Goal: Information Seeking & Learning: Learn about a topic

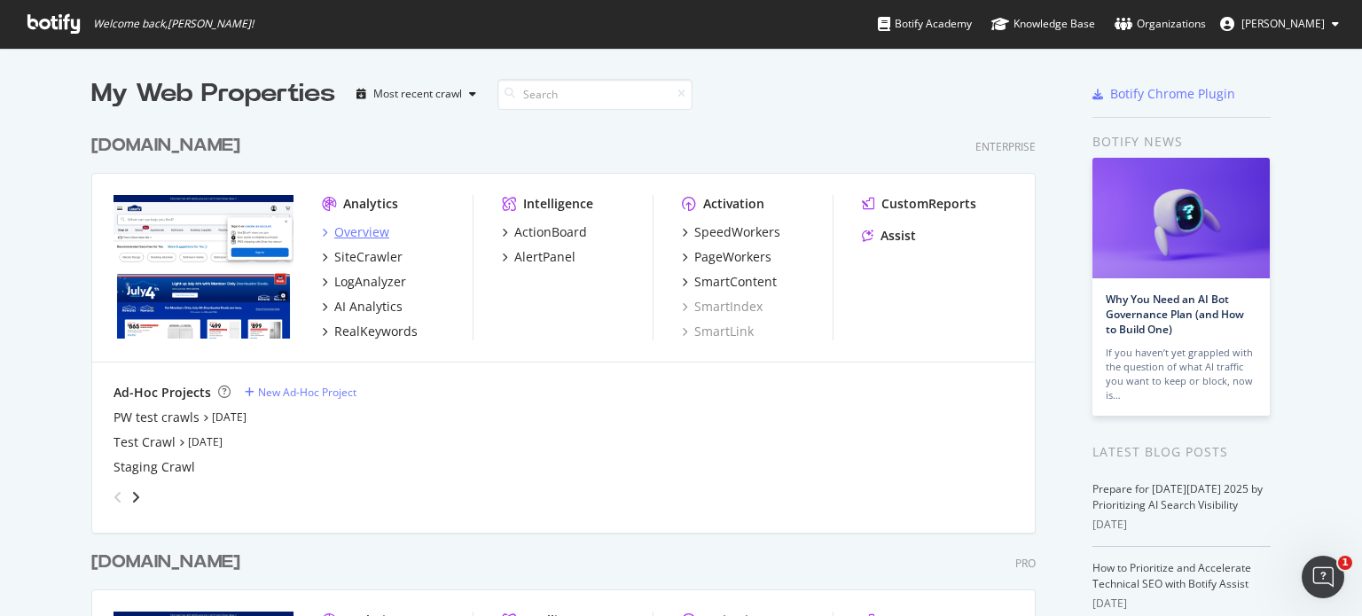
click at [351, 237] on div "Overview" at bounding box center [361, 233] width 55 height 18
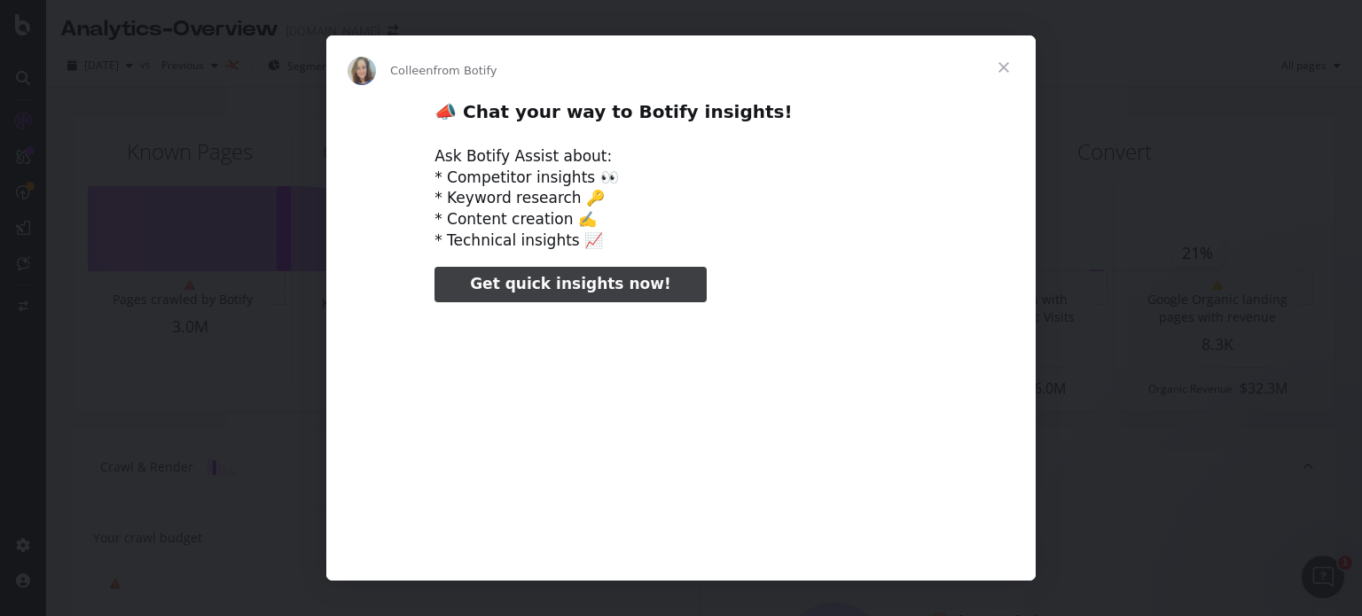
click at [998, 74] on span "Close" at bounding box center [1004, 67] width 64 height 64
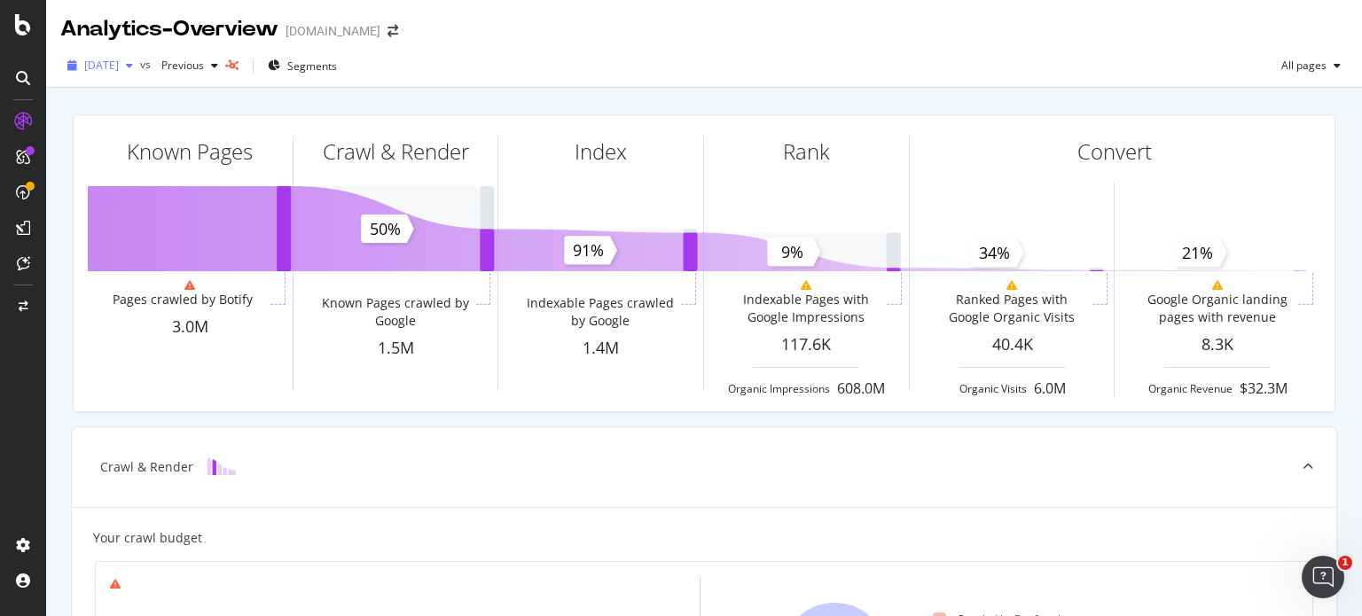
click at [119, 66] on span "[DATE]" at bounding box center [101, 65] width 35 height 15
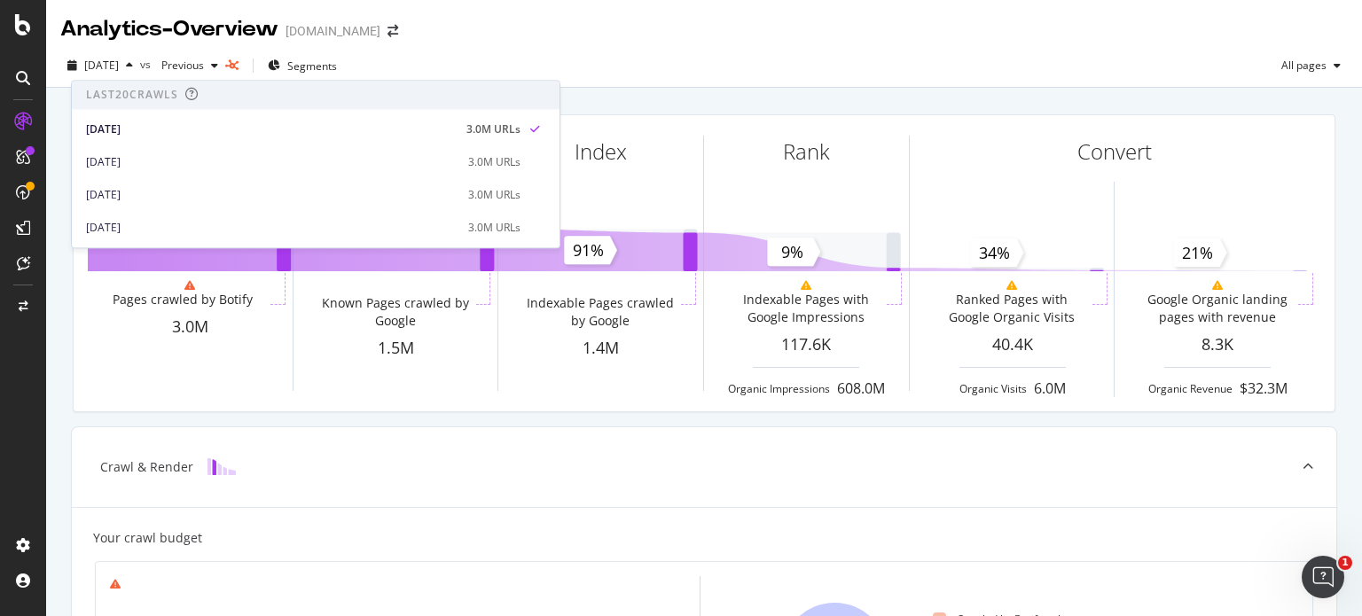
click at [62, 307] on div "Known Pages Pages crawled by Botify 3.0M Crawl & Render Known Pages crawled by …" at bounding box center [704, 263] width 1284 height 326
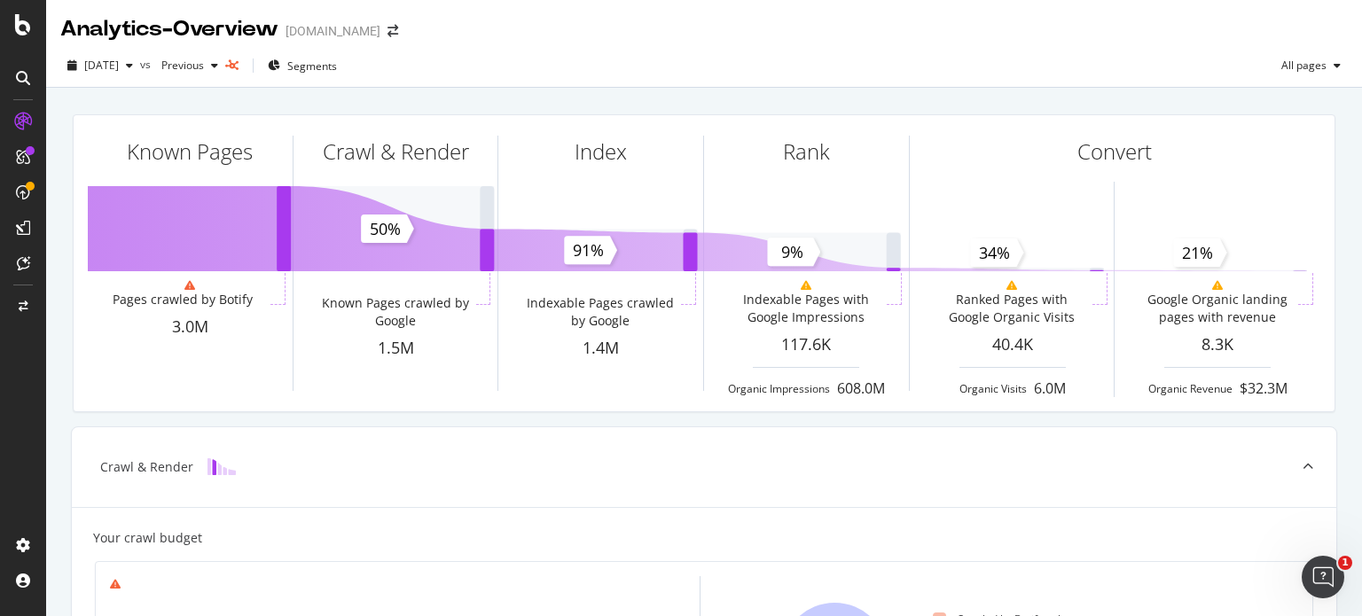
click at [24, 75] on icon at bounding box center [23, 78] width 14 height 14
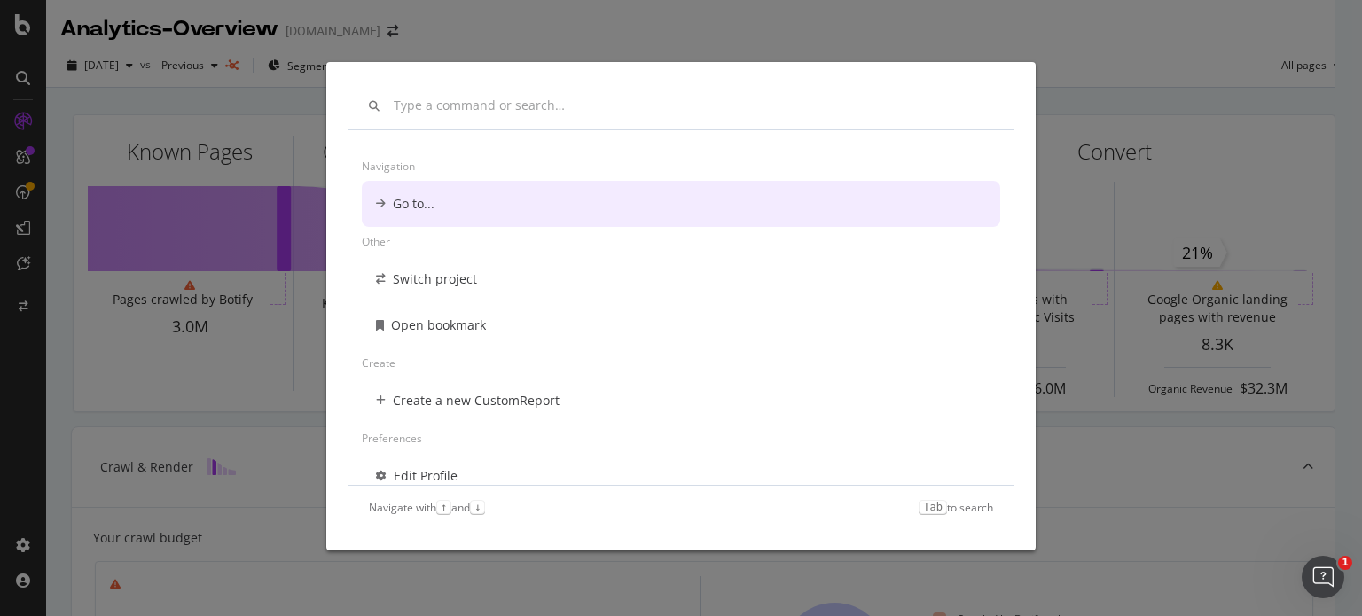
click at [99, 326] on div "Navigation Go to... Other Switch project Open bookmark Create Create a new Cust…" at bounding box center [681, 308] width 1362 height 616
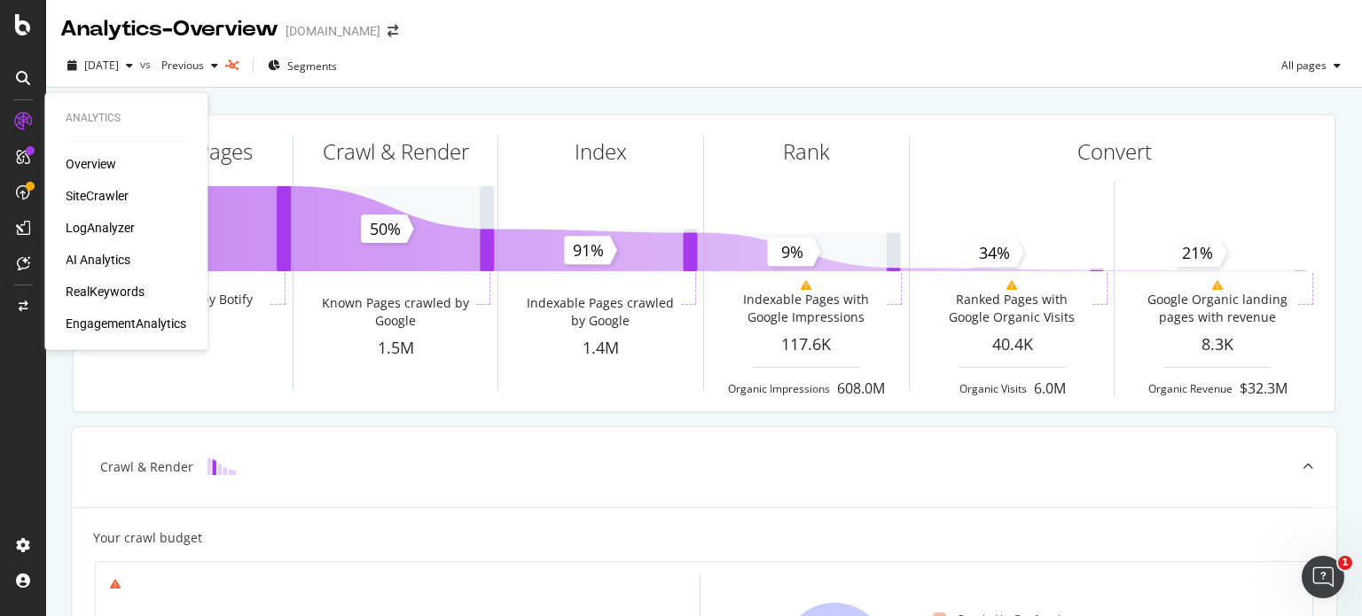
click at [139, 324] on div "EngagementAnalytics" at bounding box center [126, 324] width 121 height 18
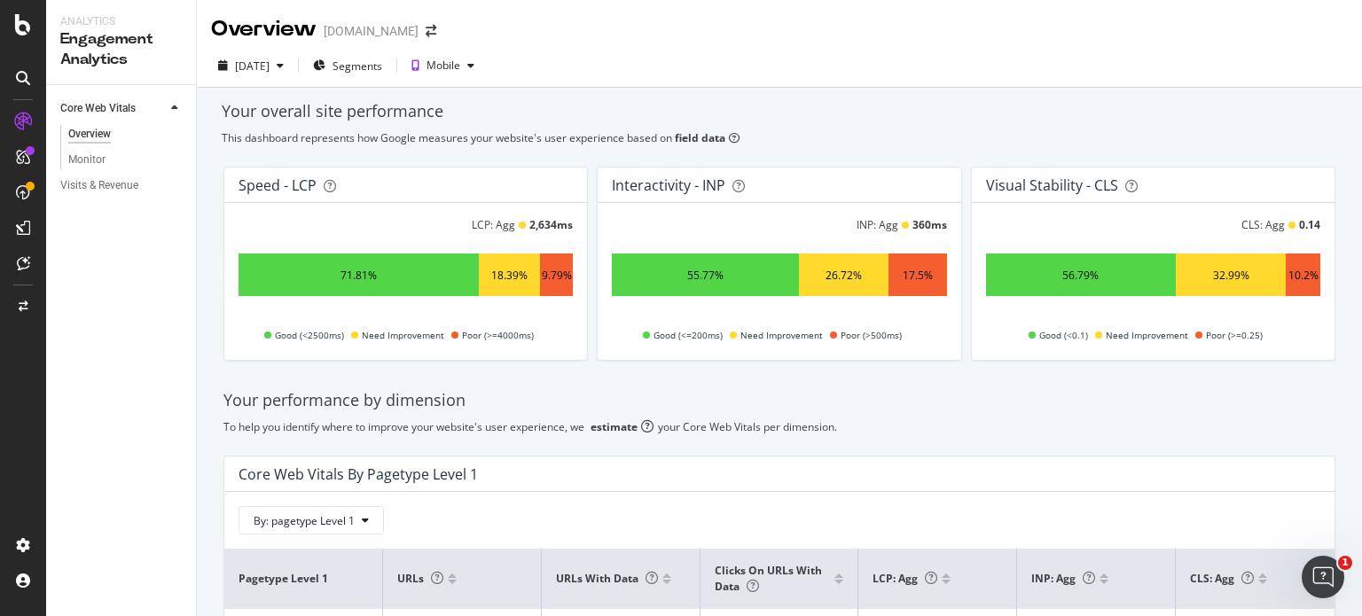
click at [20, 75] on icon at bounding box center [23, 78] width 14 height 14
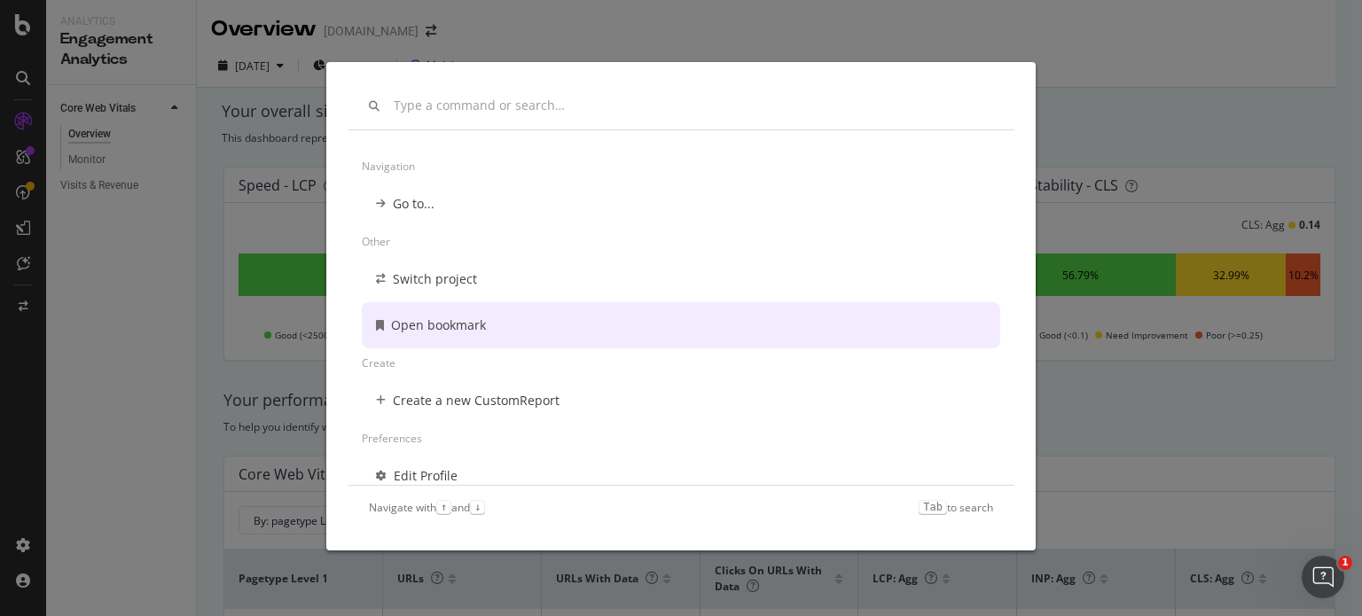
scroll to position [128, 0]
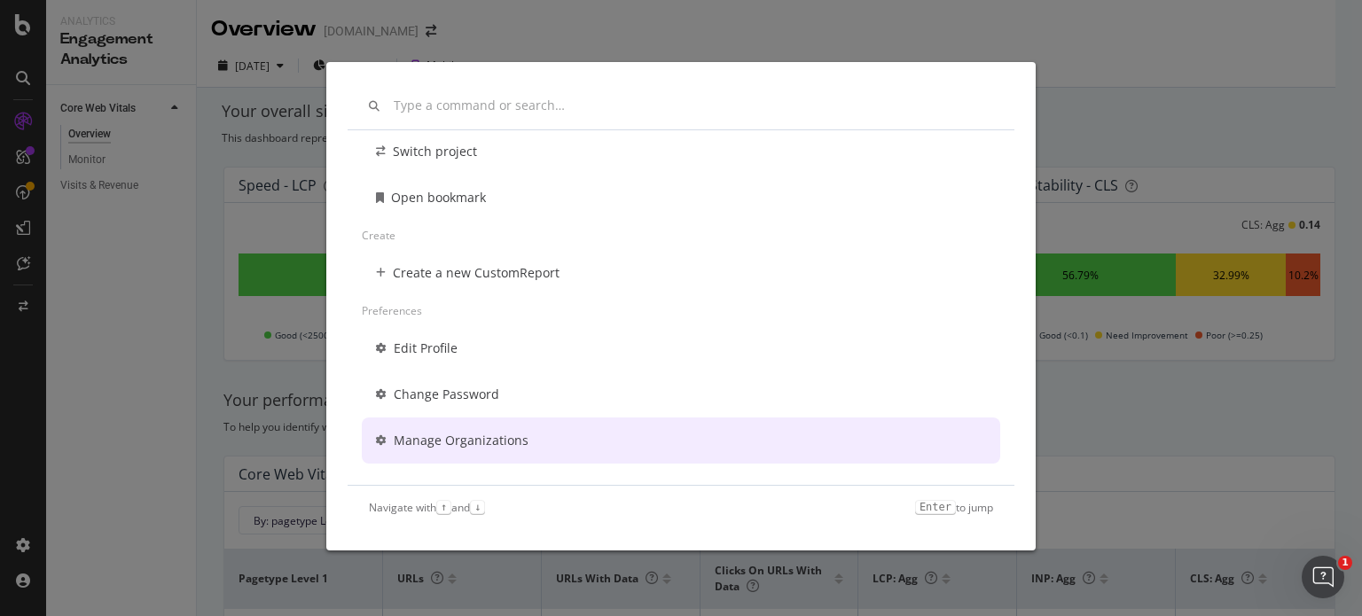
click at [161, 396] on div "Other Switch project Open bookmark Create Create a new CustomReport Preferences…" at bounding box center [681, 308] width 1362 height 616
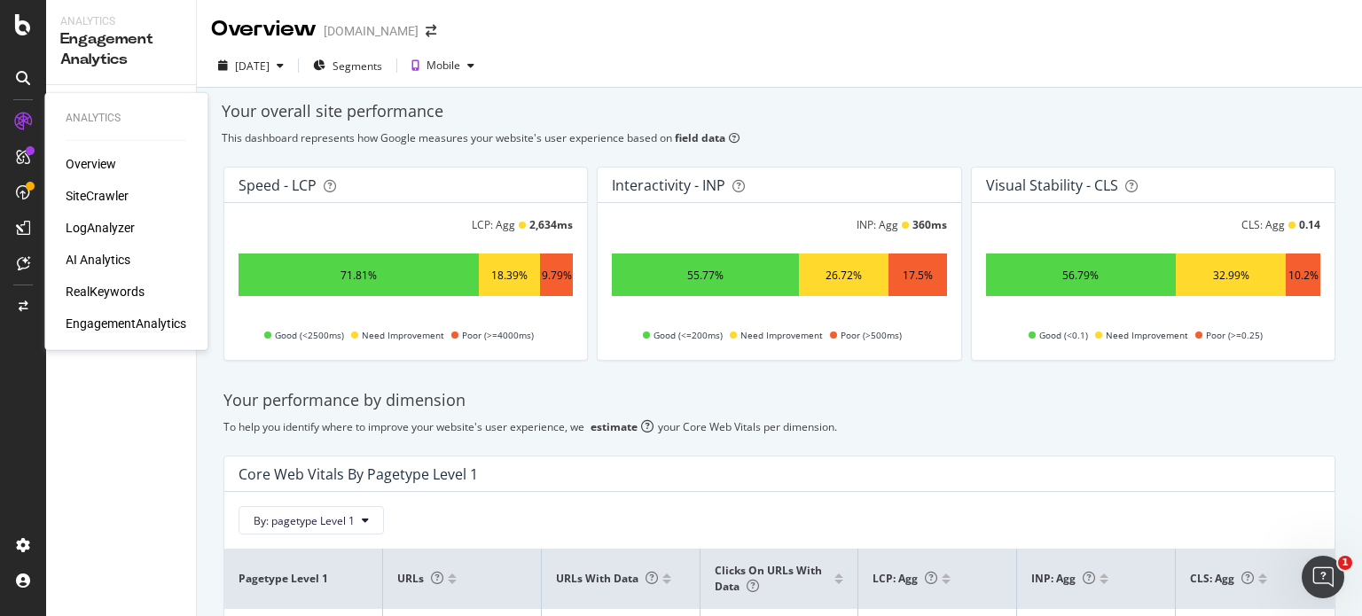
click at [21, 116] on icon at bounding box center [23, 122] width 18 height 18
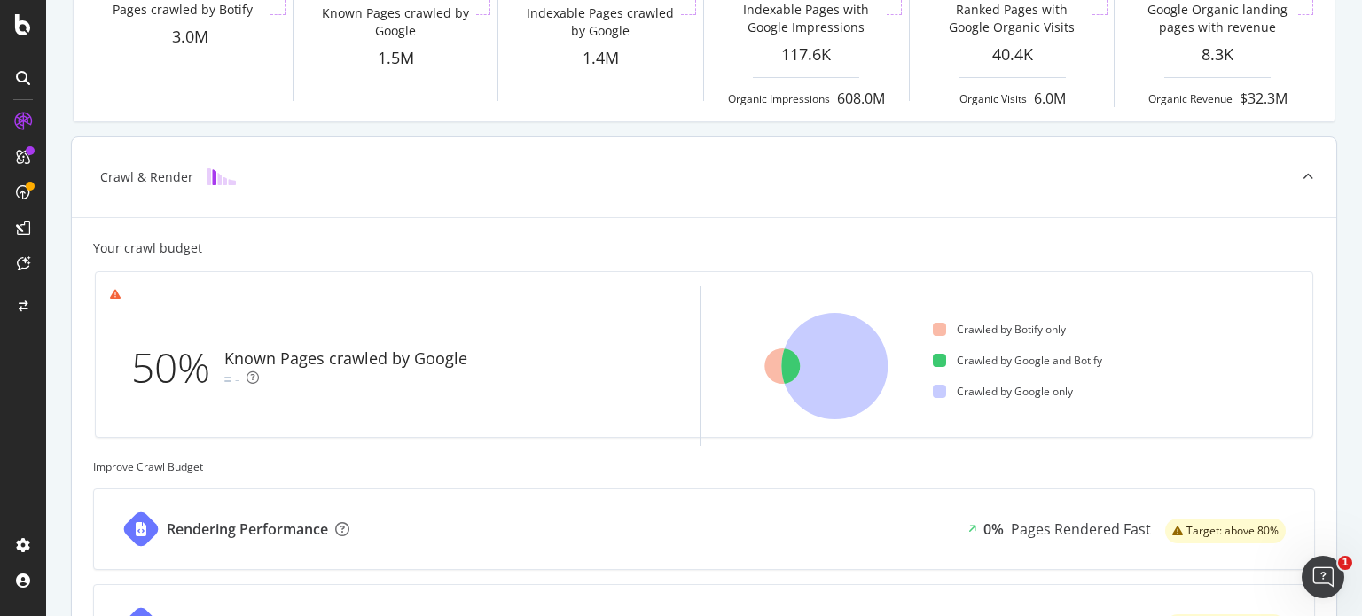
scroll to position [226, 0]
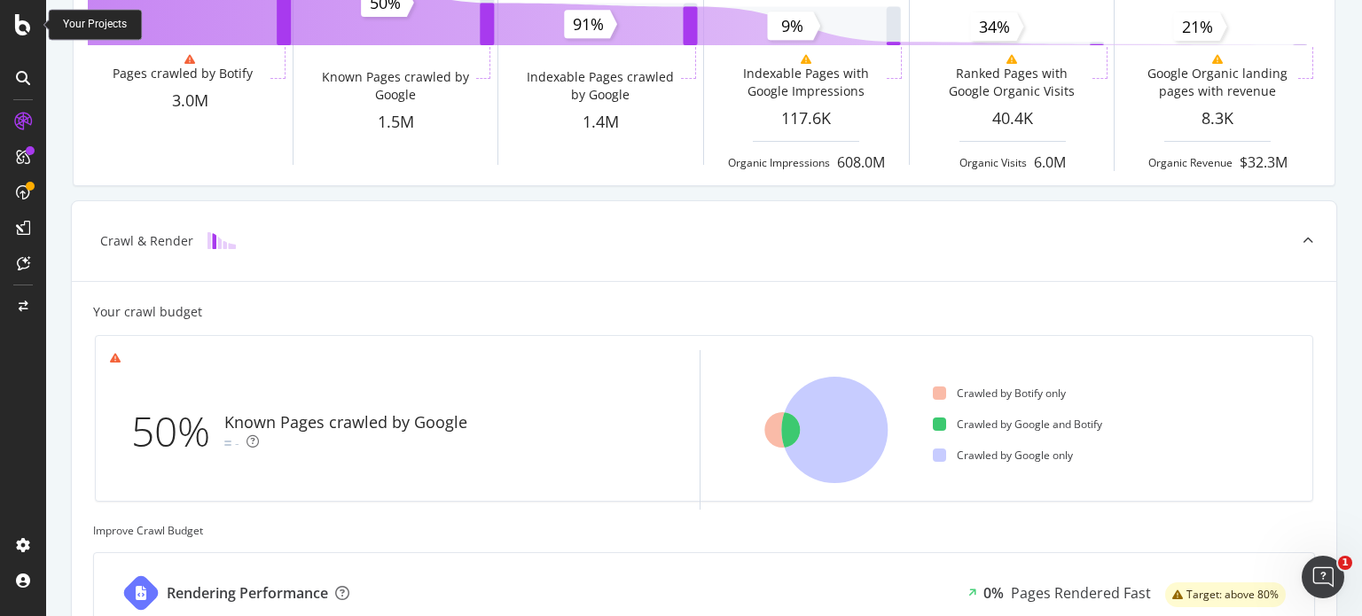
click at [25, 24] on icon at bounding box center [23, 24] width 16 height 21
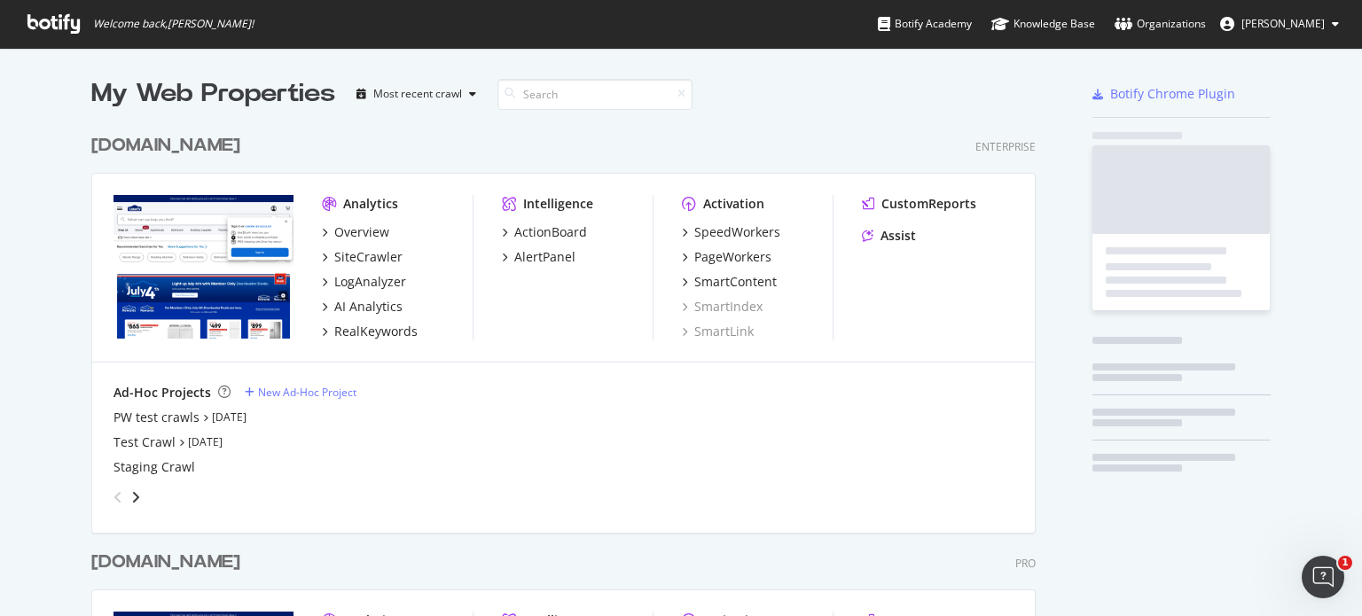
scroll to position [603, 1335]
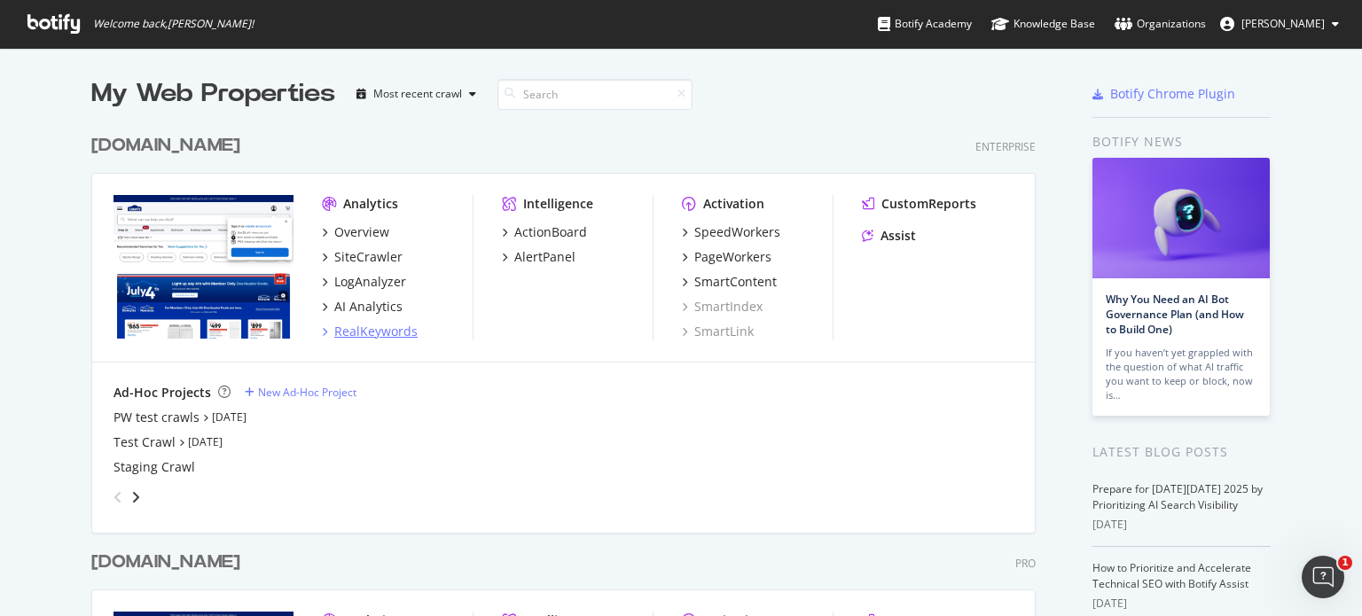
click at [360, 333] on div "RealKeywords" at bounding box center [375, 332] width 83 height 18
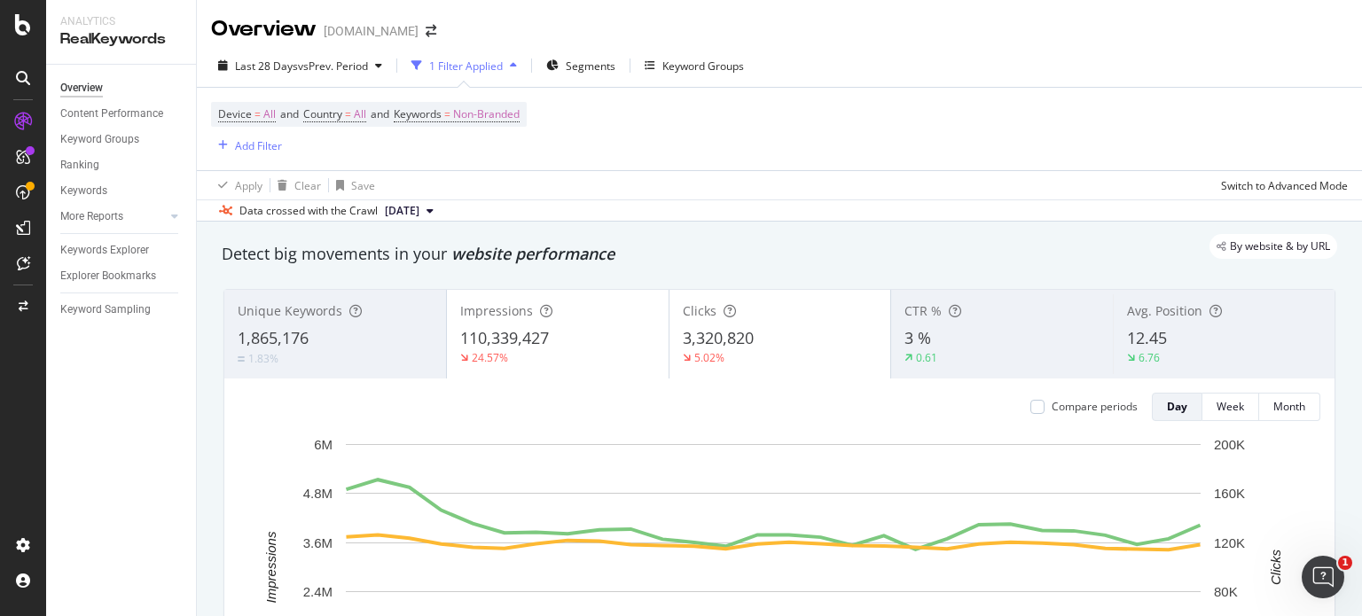
drag, startPoint x: 187, startPoint y: 0, endPoint x: 156, endPoint y: 428, distance: 428.7
click at [154, 428] on div "Overview Content Performance Keyword Groups Ranking Keywords More Reports Count…" at bounding box center [121, 341] width 150 height 552
click at [373, 114] on span "Country = All and" at bounding box center [348, 113] width 90 height 15
click at [362, 114] on span "All" at bounding box center [360, 114] width 12 height 25
click at [339, 162] on div "All" at bounding box center [420, 156] width 195 height 28
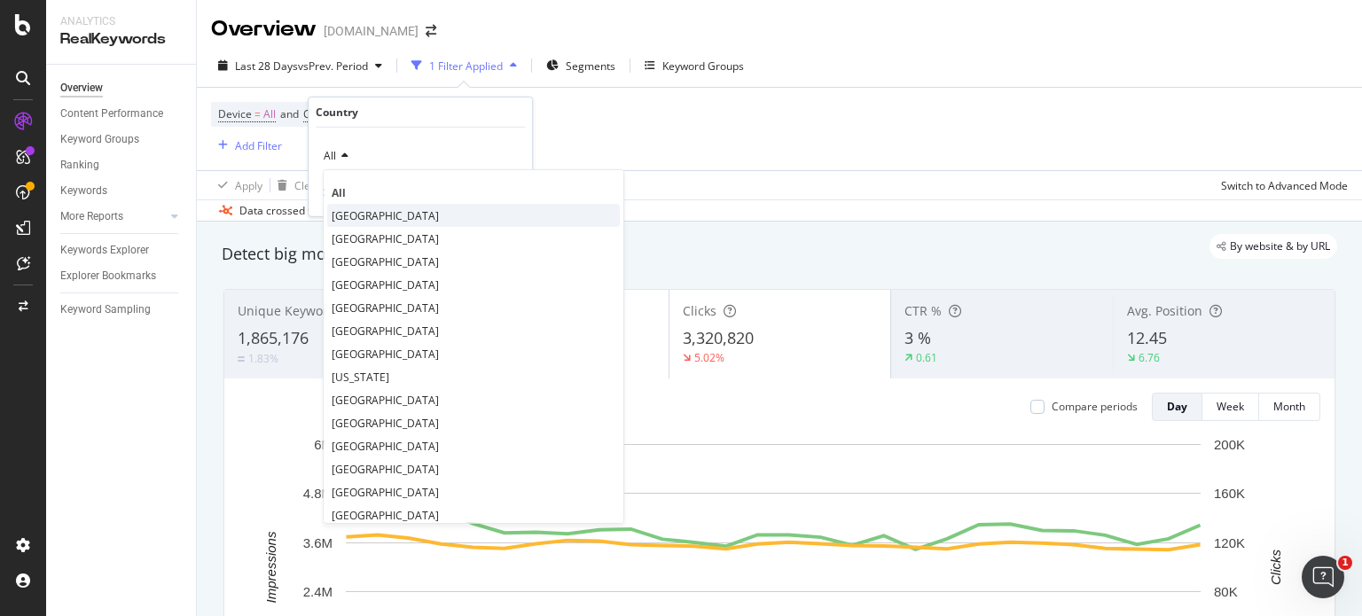
click at [385, 215] on span "[GEOGRAPHIC_DATA]" at bounding box center [385, 215] width 107 height 15
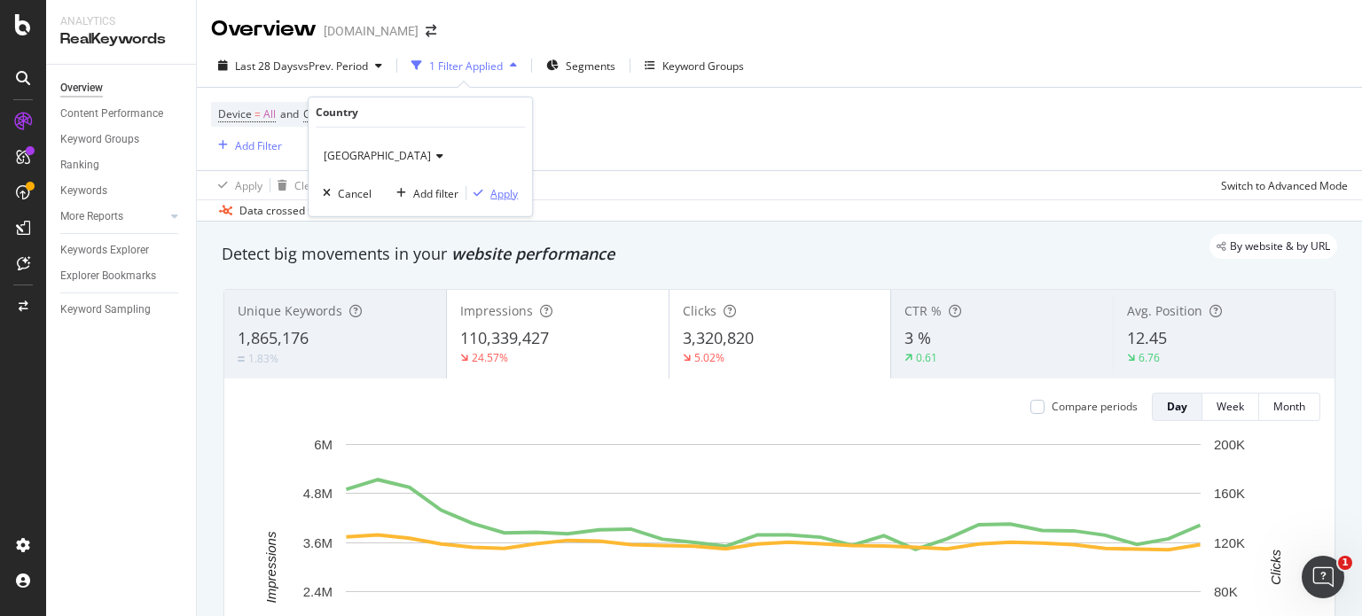
click at [500, 190] on div "Apply" at bounding box center [504, 192] width 27 height 15
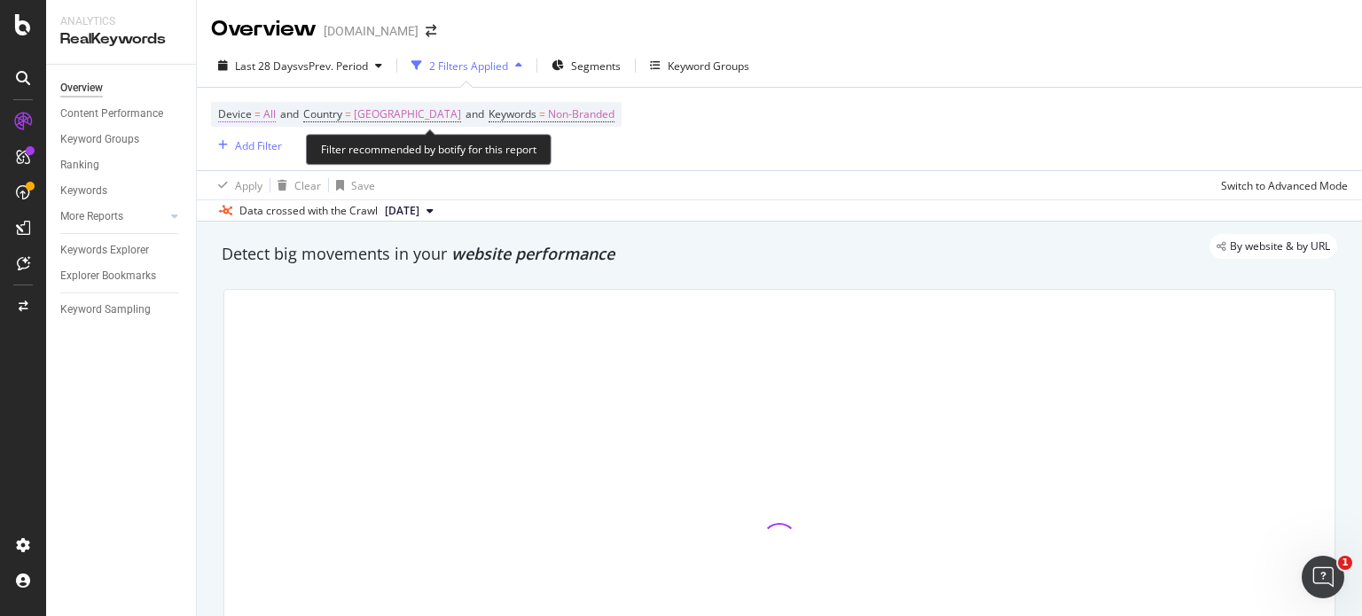
click at [268, 117] on span "All" at bounding box center [269, 114] width 12 height 25
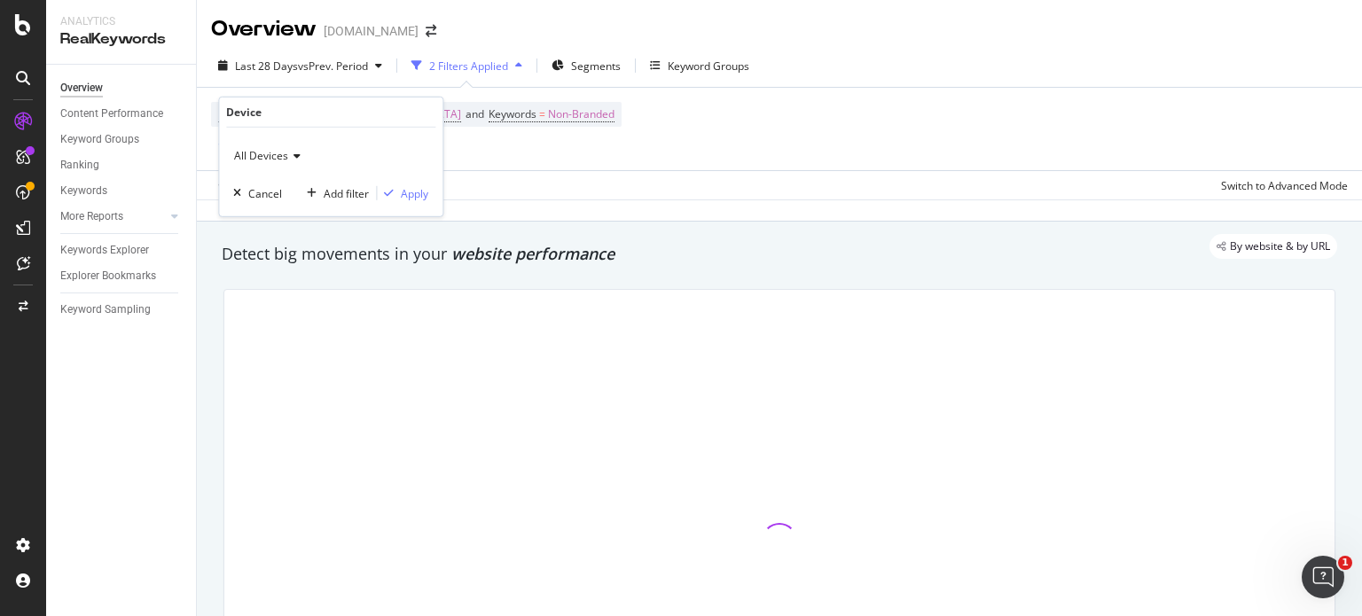
click at [295, 155] on icon at bounding box center [294, 156] width 12 height 11
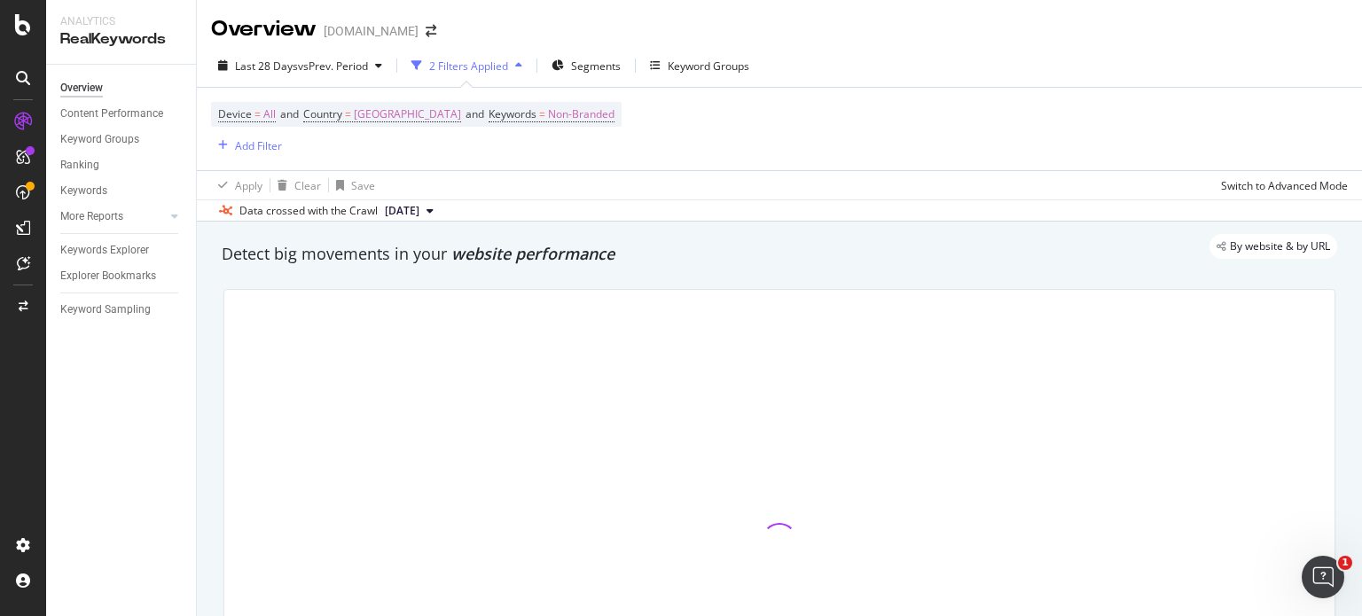
click at [553, 146] on div "Device = All and Country = [GEOGRAPHIC_DATA] and Keywords = Non-Branded Add Fil…" at bounding box center [416, 129] width 411 height 54
click at [607, 116] on span "Non-Branded" at bounding box center [581, 114] width 67 height 25
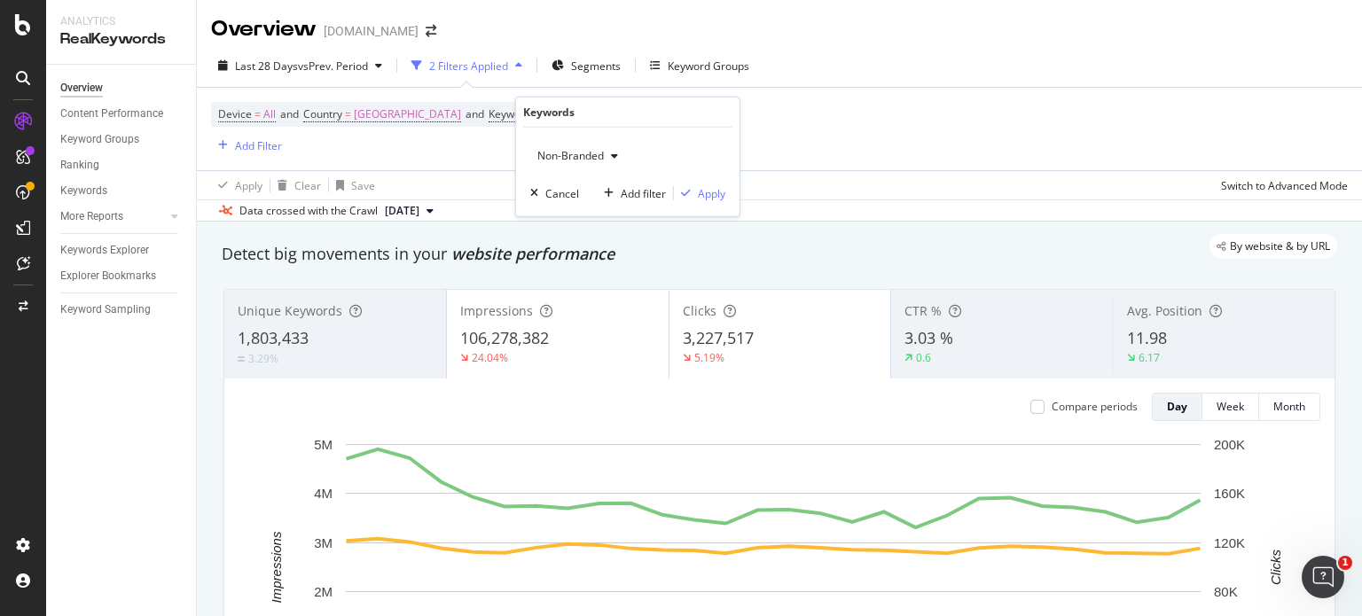
click at [613, 156] on icon "button" at bounding box center [614, 156] width 7 height 11
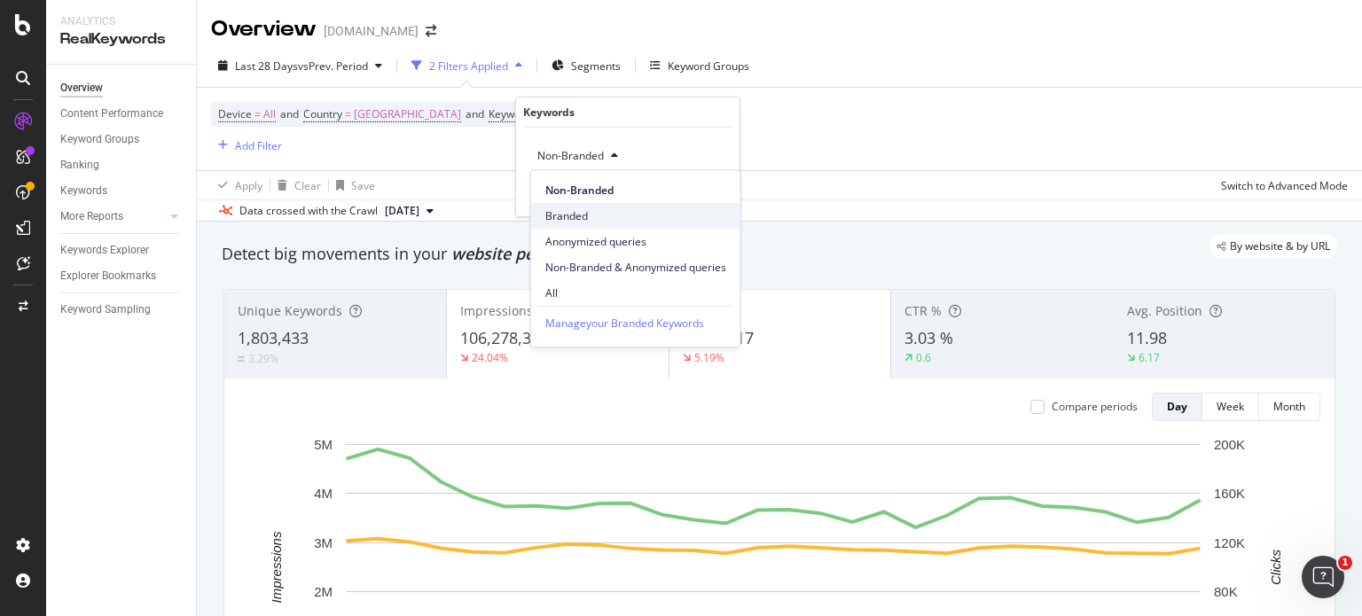
click at [572, 219] on span "Branded" at bounding box center [636, 216] width 181 height 16
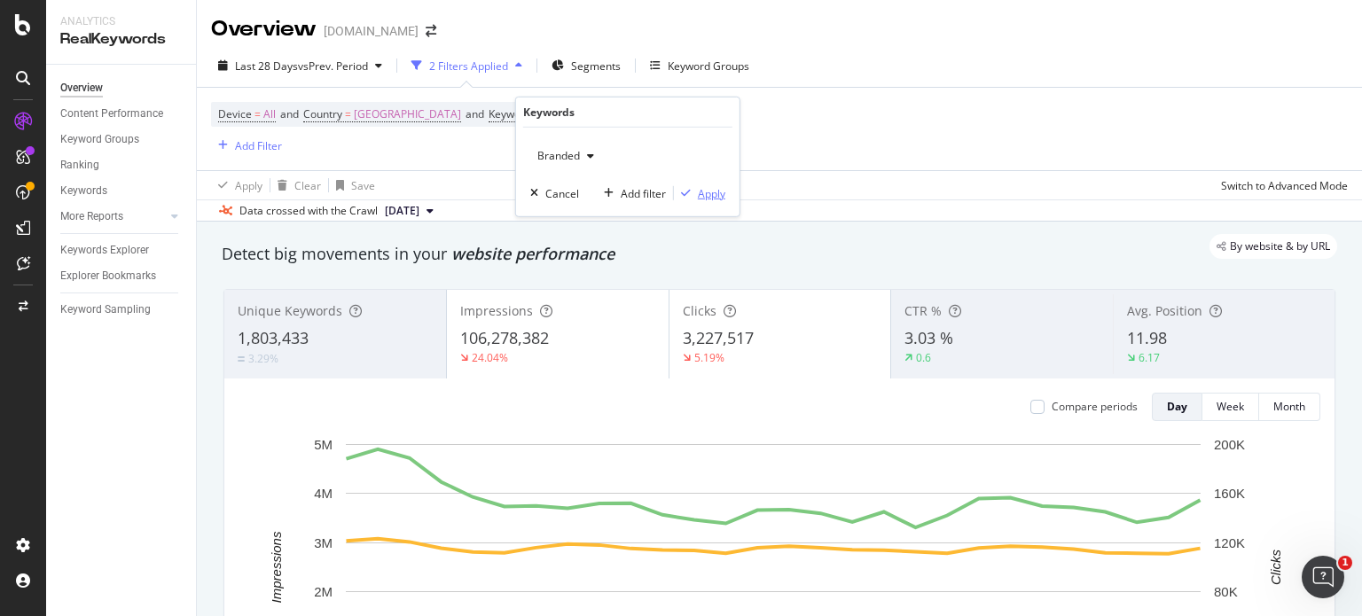
click at [706, 188] on div "Apply" at bounding box center [711, 192] width 27 height 15
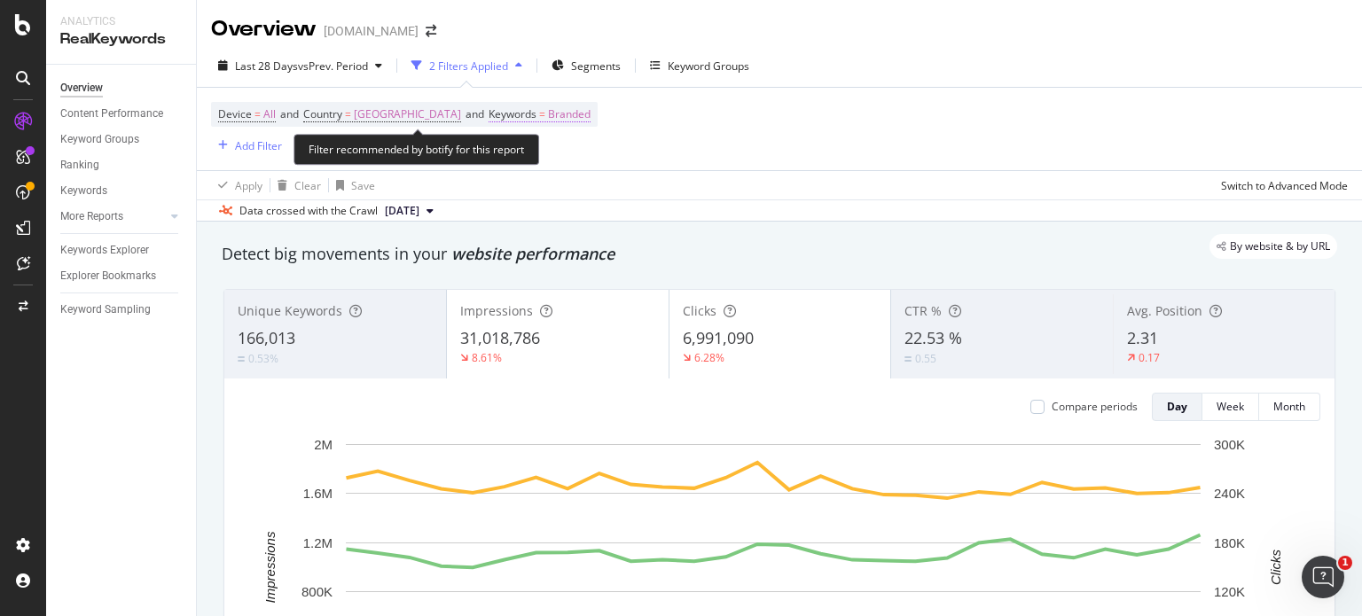
click at [591, 116] on span "Branded" at bounding box center [569, 114] width 43 height 25
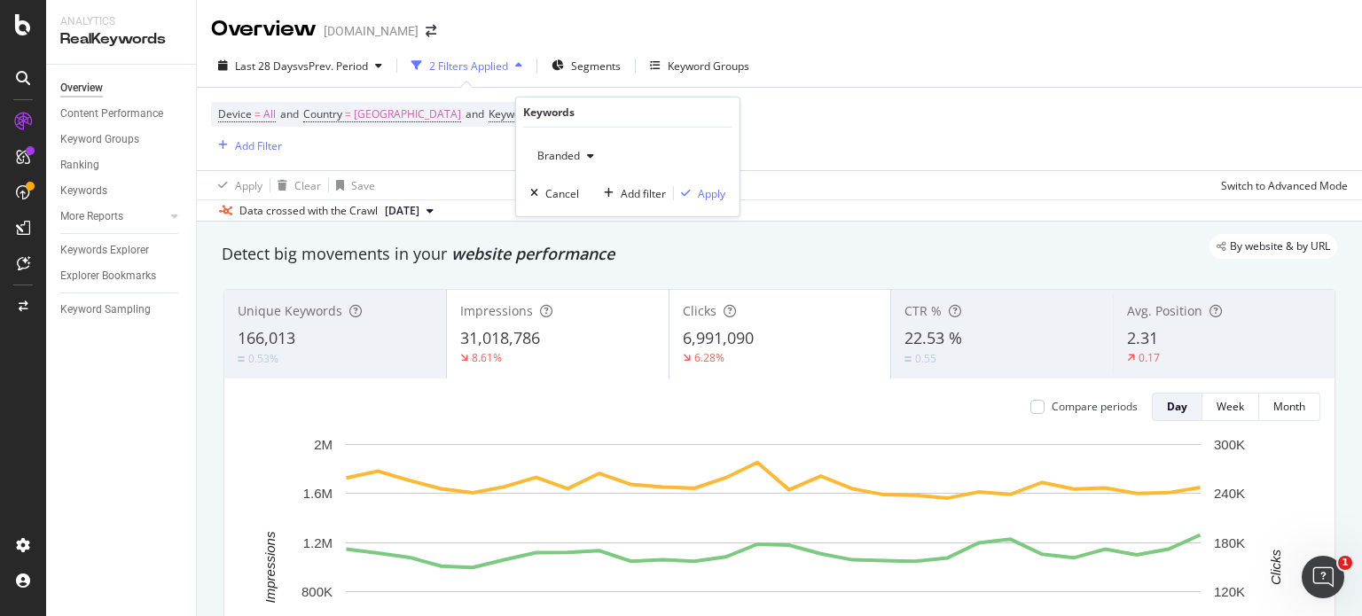
click at [585, 158] on div "button" at bounding box center [590, 156] width 21 height 11
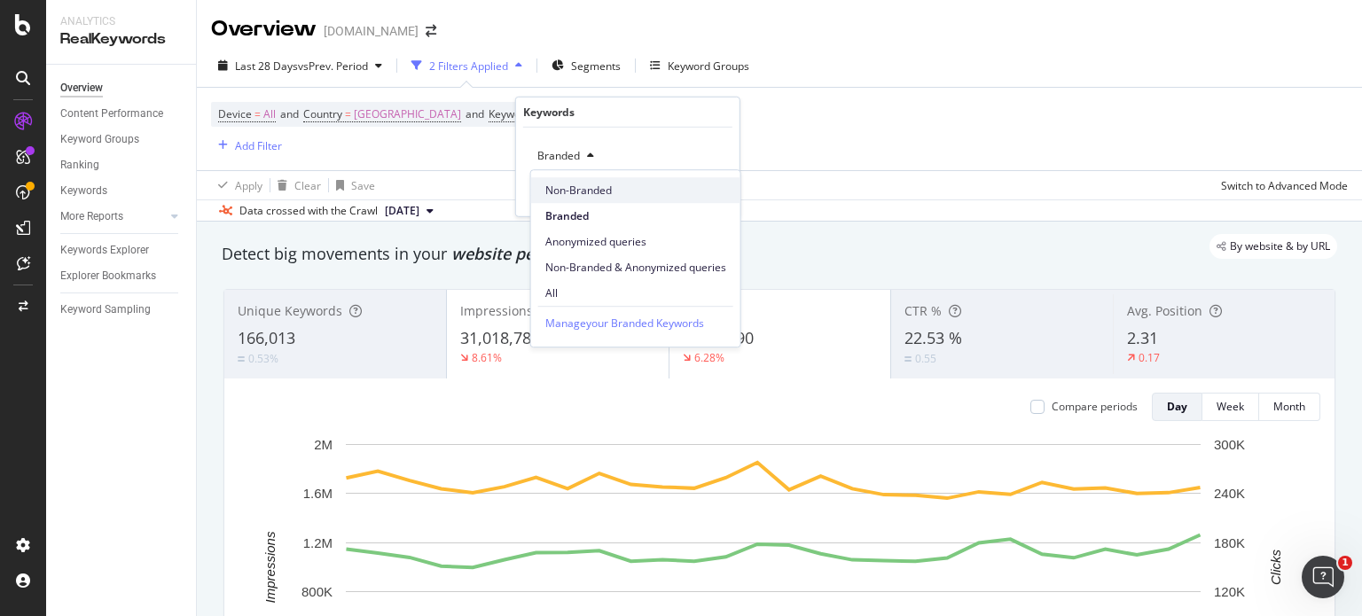
click at [585, 187] on span "Non-Branded" at bounding box center [636, 191] width 181 height 16
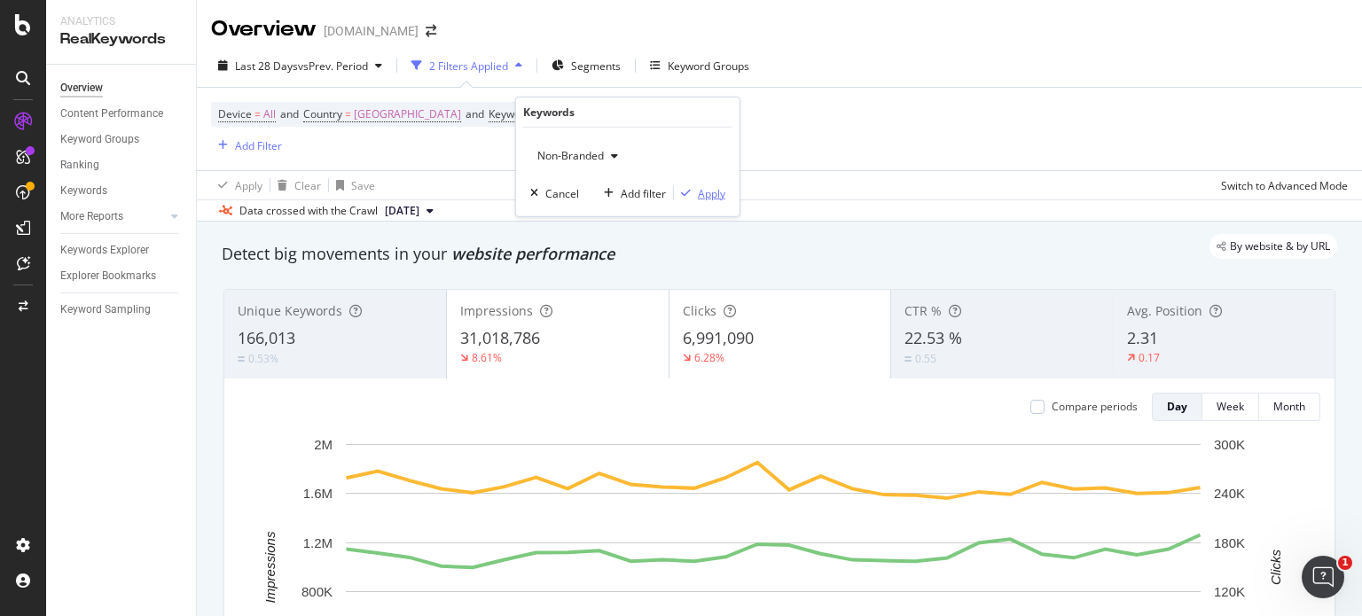
click at [715, 193] on div "Apply" at bounding box center [711, 192] width 27 height 15
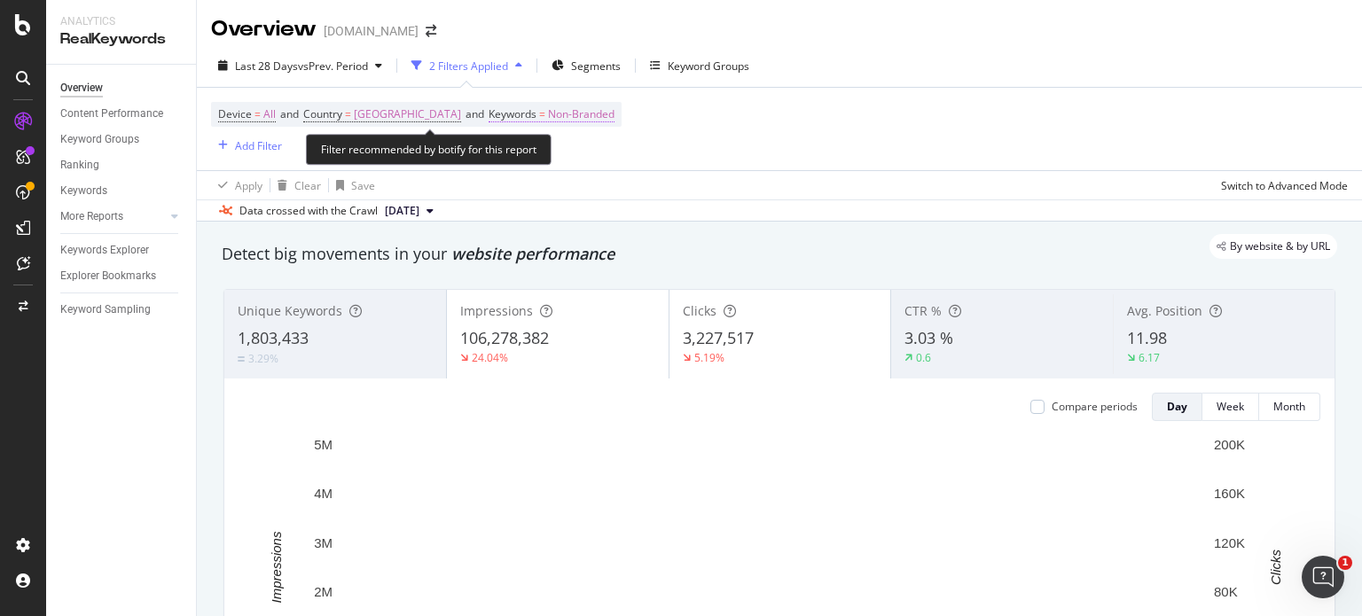
click at [615, 117] on span "Non-Branded" at bounding box center [581, 114] width 67 height 25
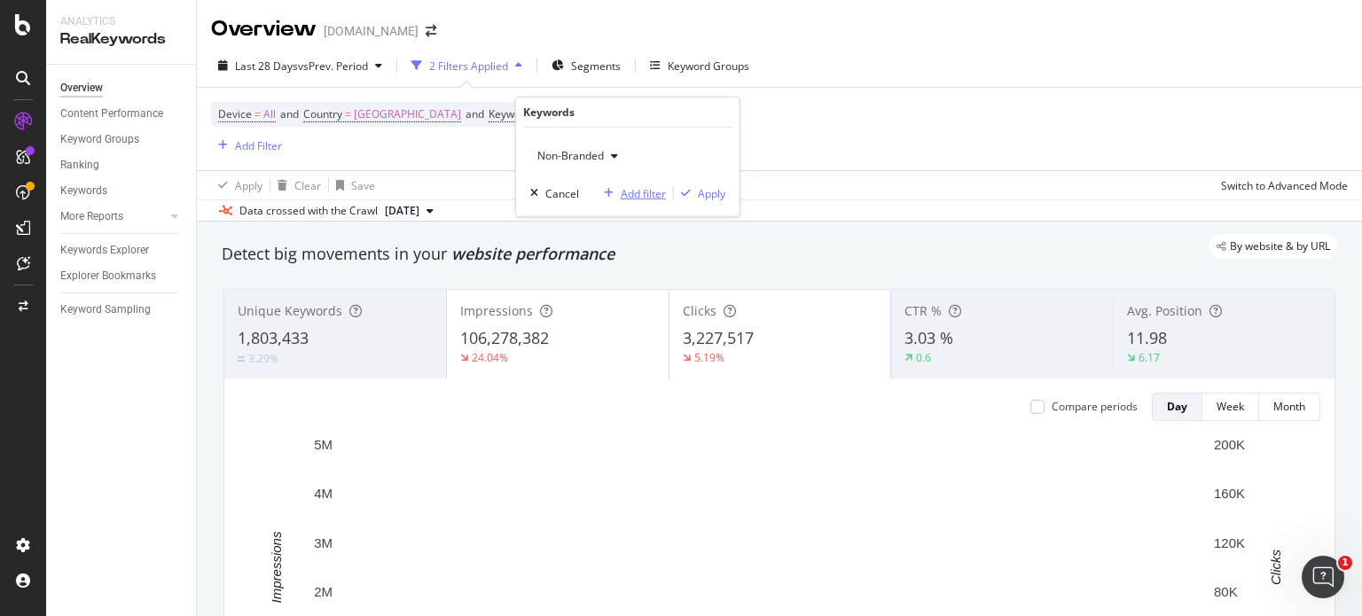
click at [635, 191] on div "Add filter" at bounding box center [643, 192] width 45 height 15
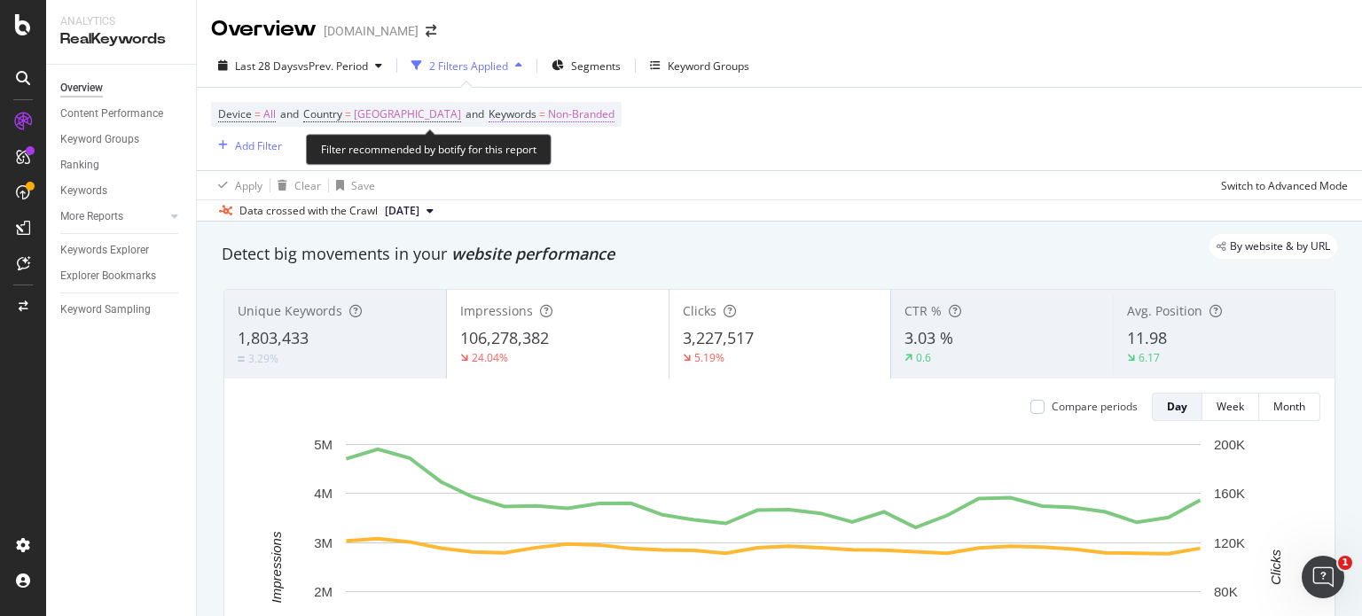
click at [610, 114] on span "Non-Branded" at bounding box center [581, 114] width 67 height 25
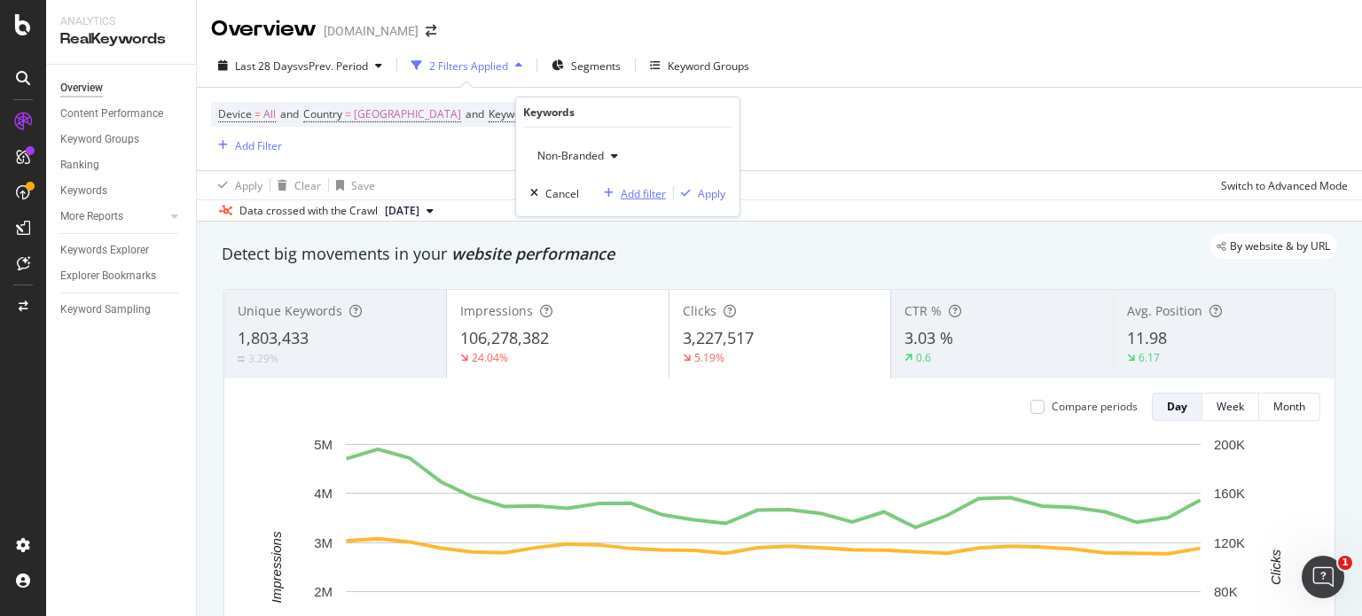
click at [624, 192] on div "Add filter" at bounding box center [643, 192] width 45 height 15
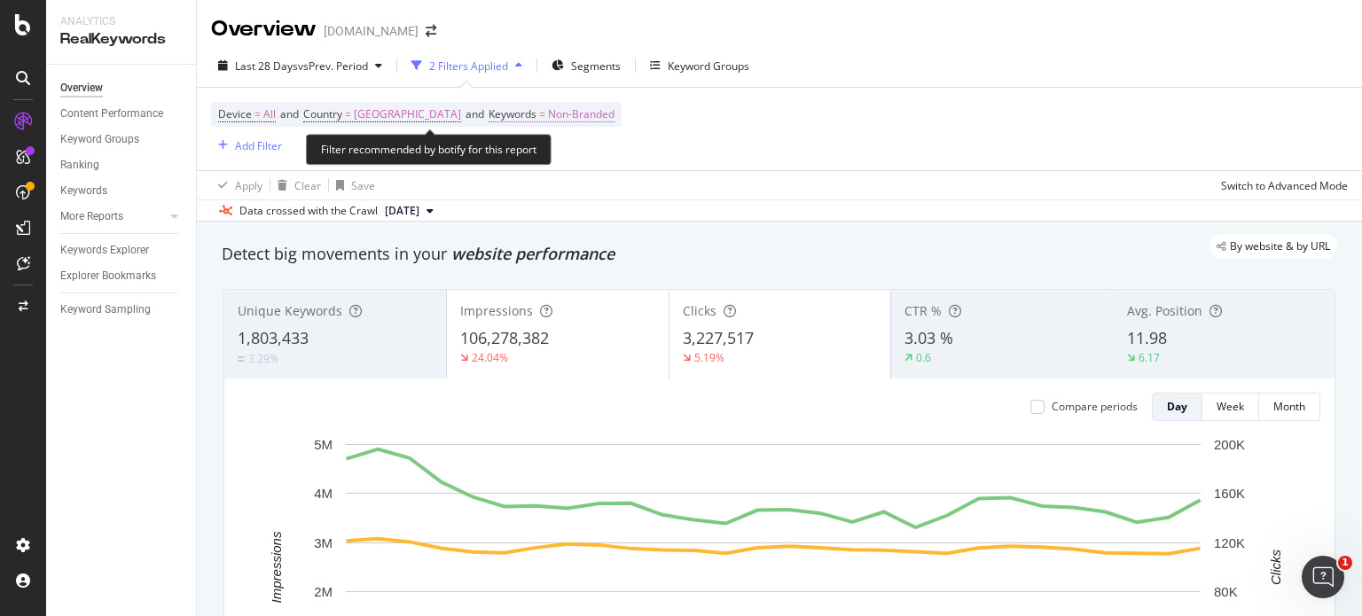
click at [610, 113] on span "Non-Branded" at bounding box center [581, 114] width 67 height 25
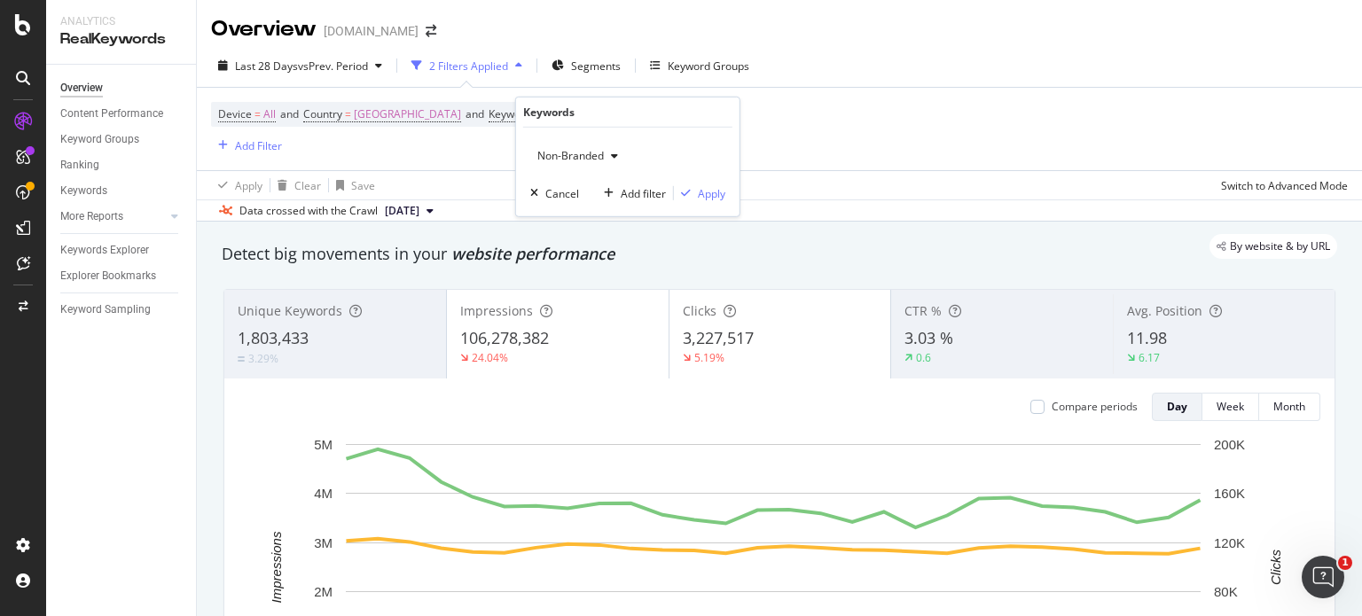
click at [816, 157] on div "Device = All and Country = [GEOGRAPHIC_DATA] and Keywords = Non-Branded Add Fil…" at bounding box center [779, 129] width 1137 height 82
click at [257, 152] on div "Add Filter" at bounding box center [258, 145] width 47 height 15
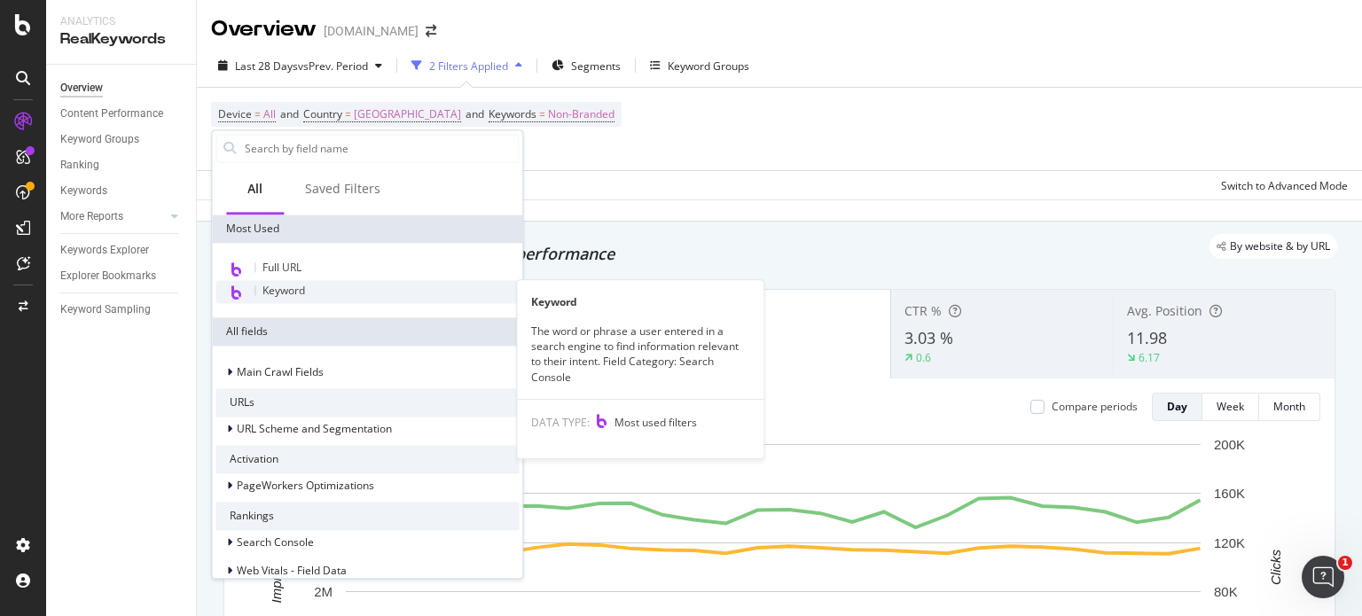
click at [284, 287] on span "Keyword" at bounding box center [284, 290] width 43 height 15
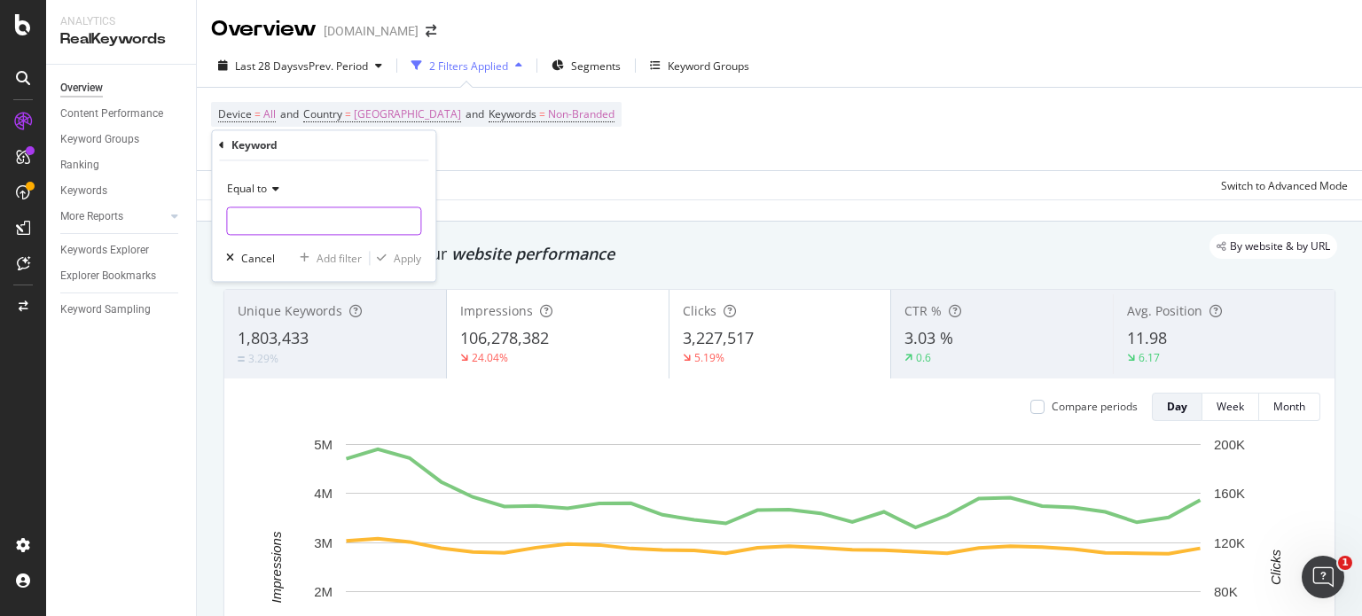
click at [291, 225] on input "text" at bounding box center [323, 222] width 193 height 28
click at [340, 220] on input "generator" at bounding box center [311, 222] width 168 height 28
type input "generators"
click at [404, 258] on div "Apply" at bounding box center [407, 258] width 27 height 15
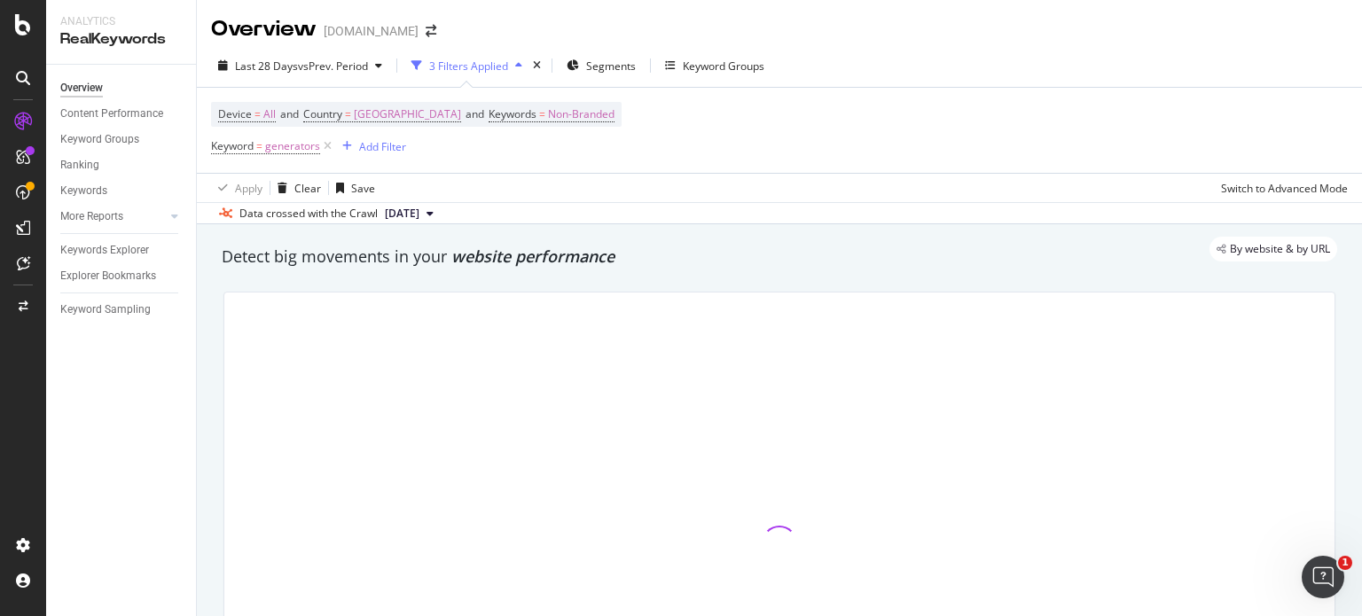
click at [441, 212] on button "[DATE]" at bounding box center [409, 213] width 63 height 21
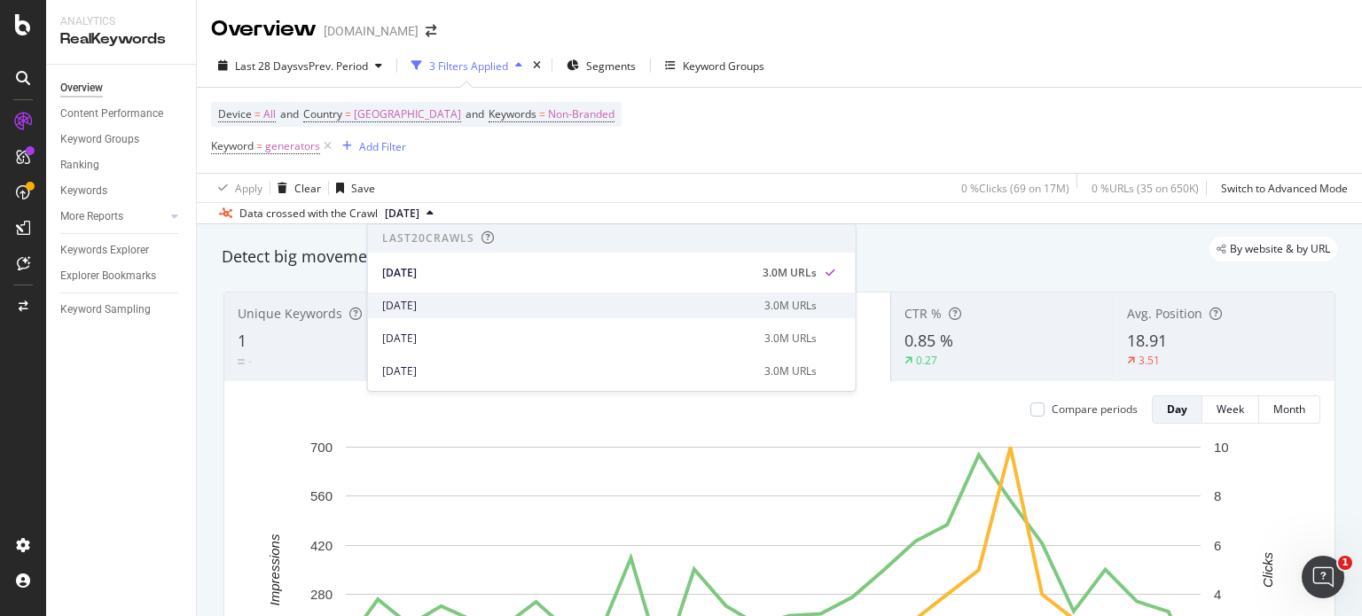
click at [432, 305] on div "[DATE]" at bounding box center [568, 306] width 372 height 16
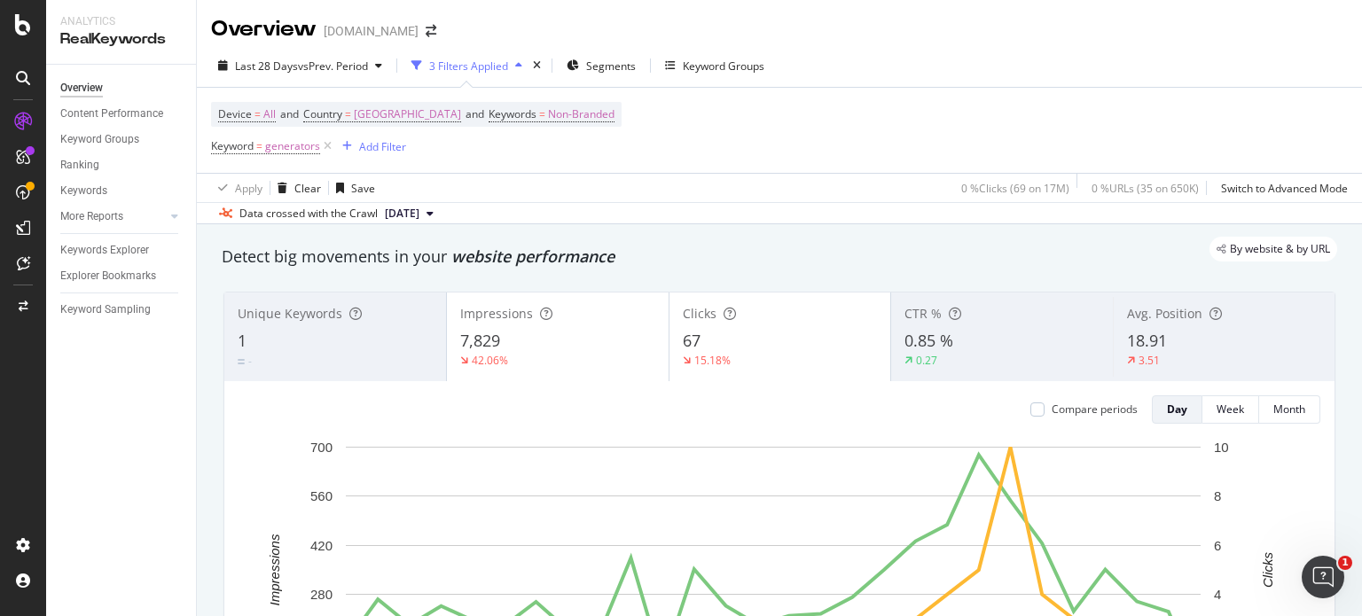
click at [434, 210] on icon at bounding box center [430, 213] width 7 height 11
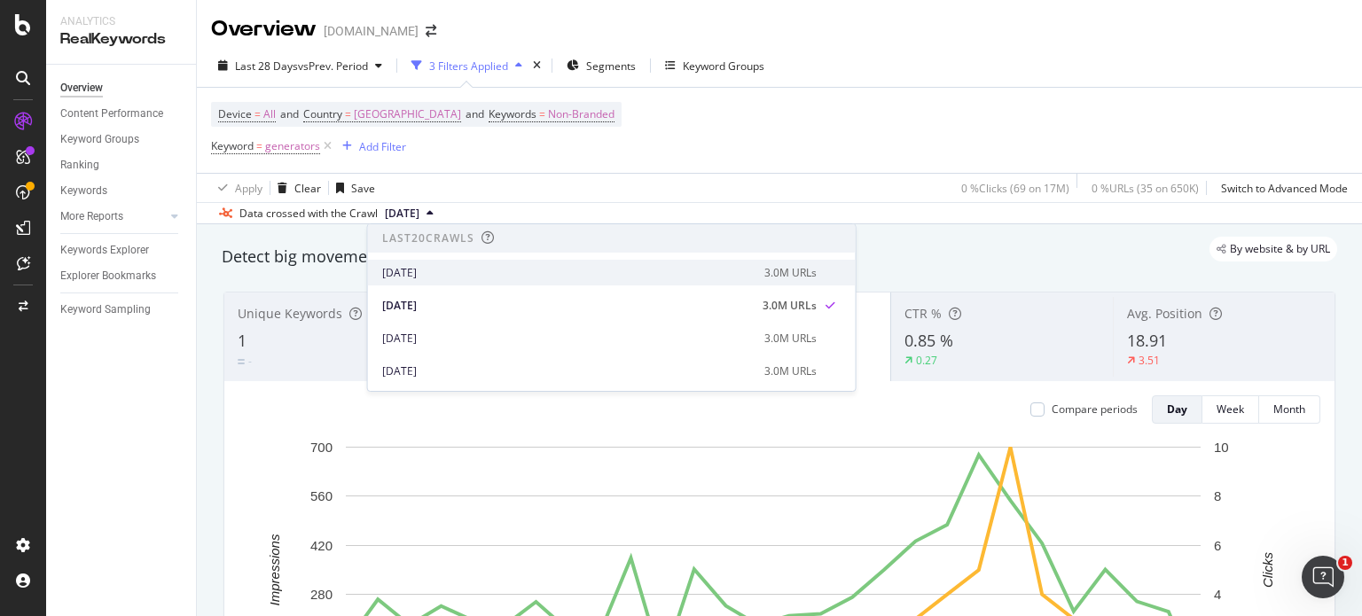
click at [425, 269] on div "[DATE]" at bounding box center [568, 273] width 372 height 16
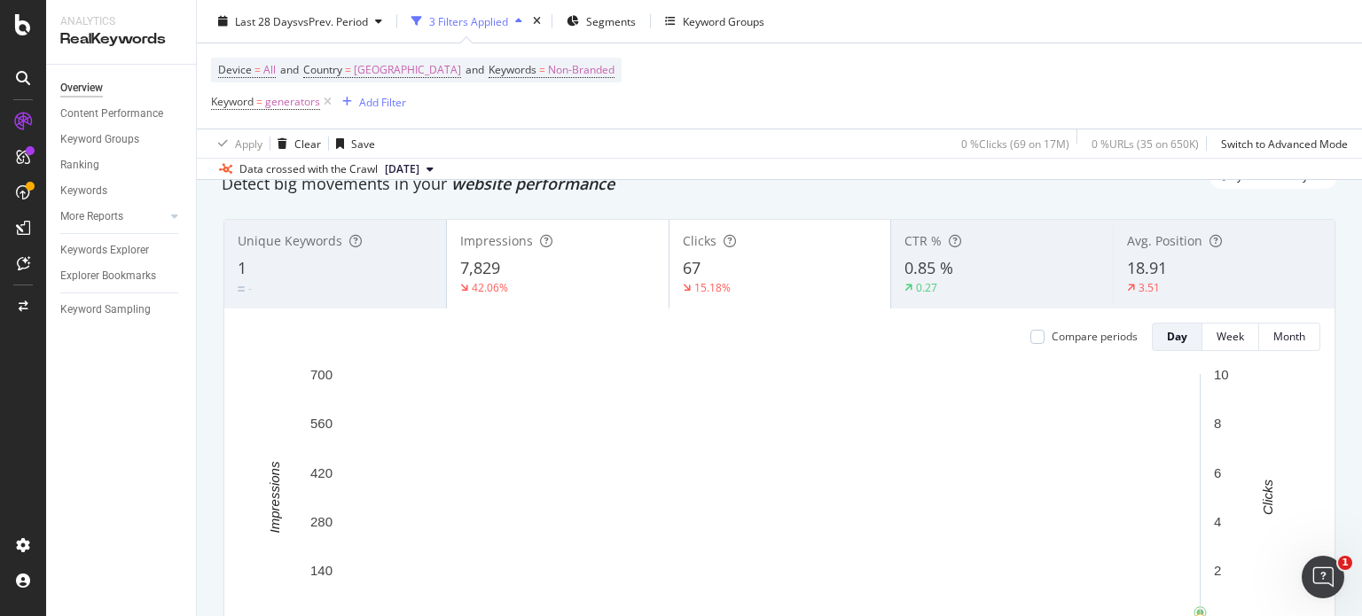
scroll to position [177, 0]
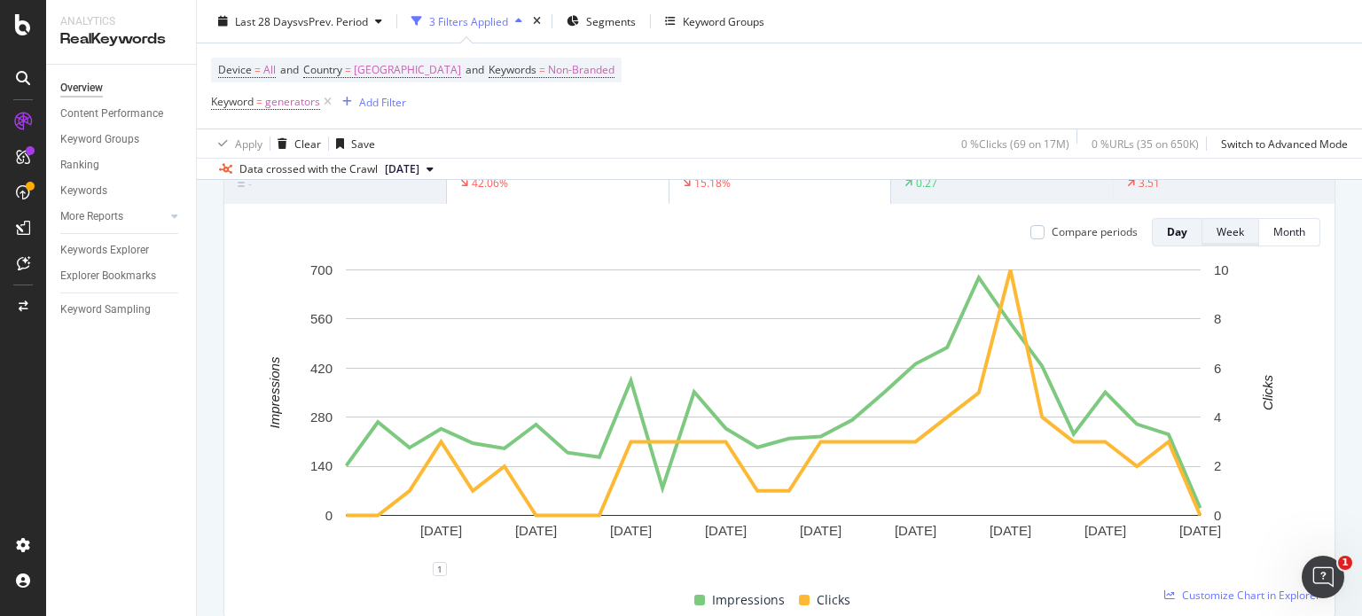
click at [1217, 232] on div "Week" at bounding box center [1230, 231] width 27 height 15
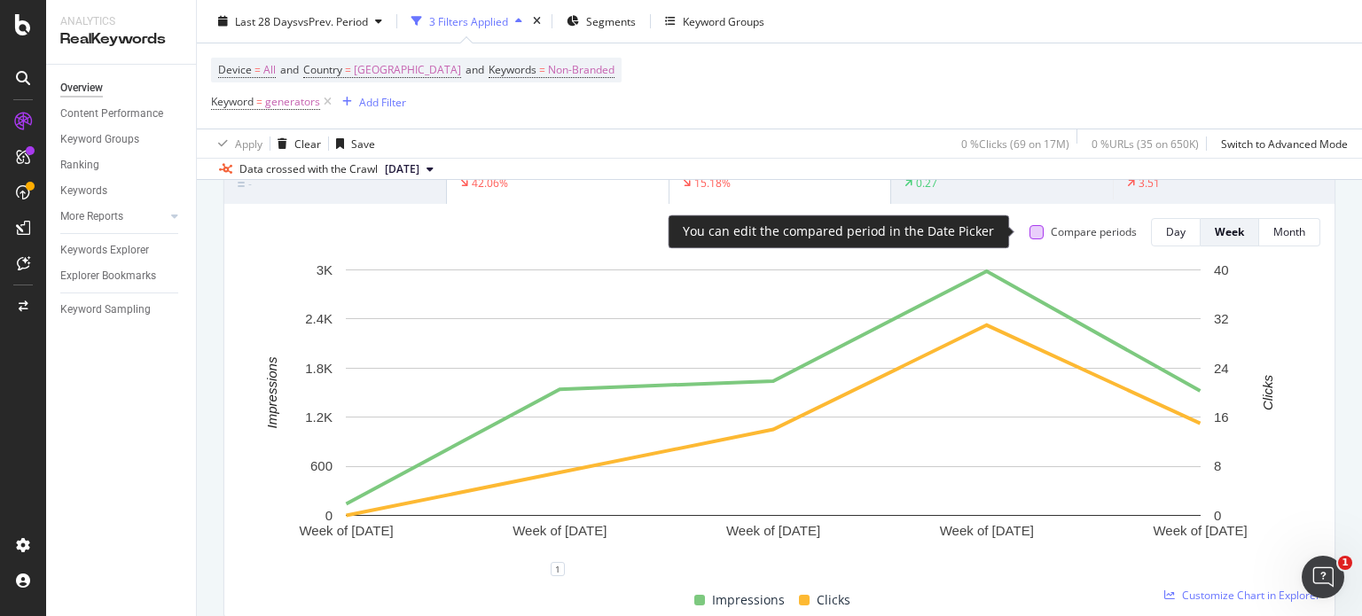
click at [1030, 230] on div at bounding box center [1037, 232] width 14 height 14
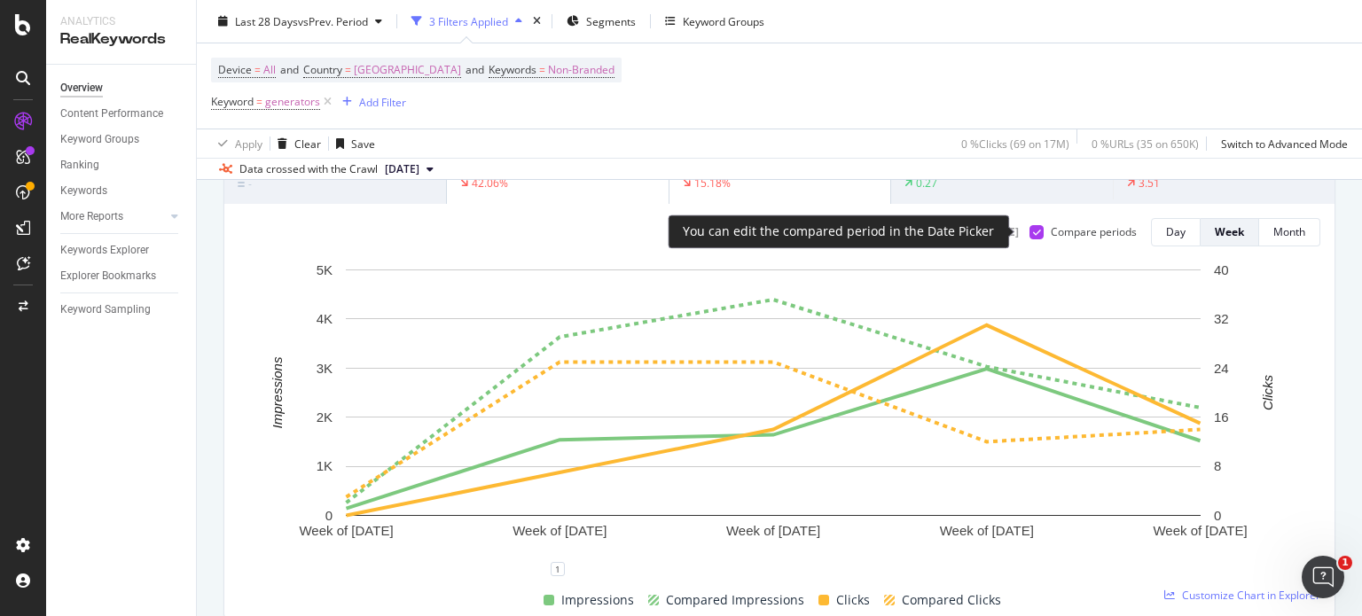
click at [1033, 230] on icon at bounding box center [1037, 232] width 8 height 9
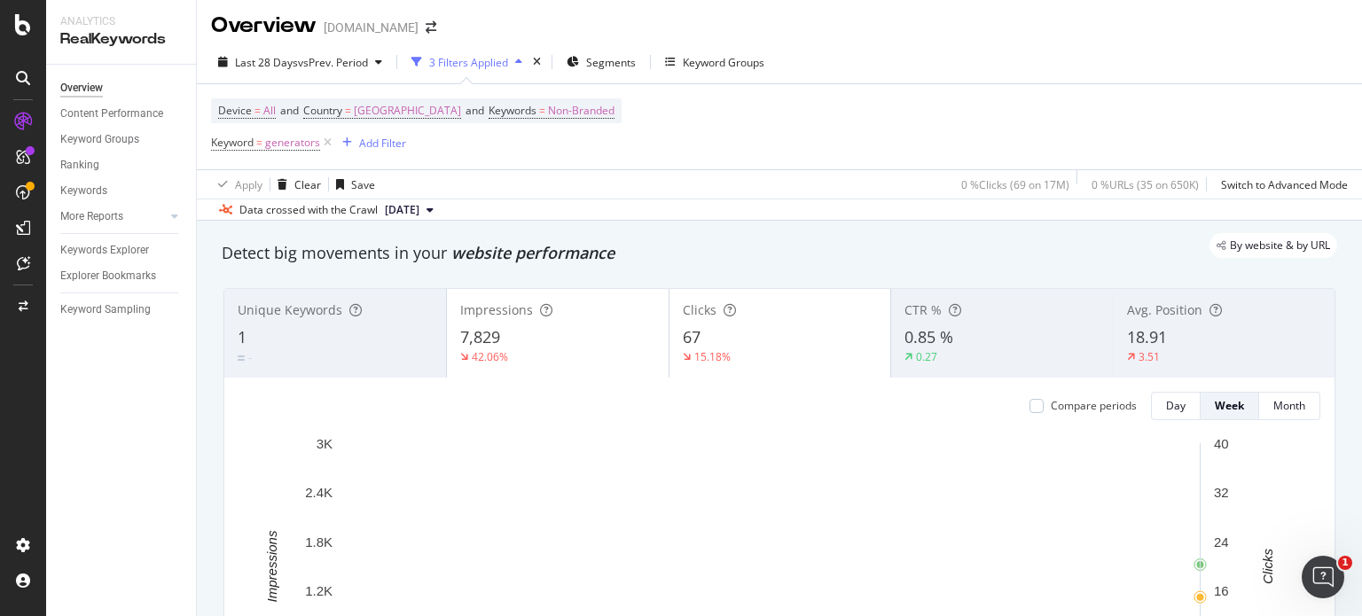
scroll to position [0, 0]
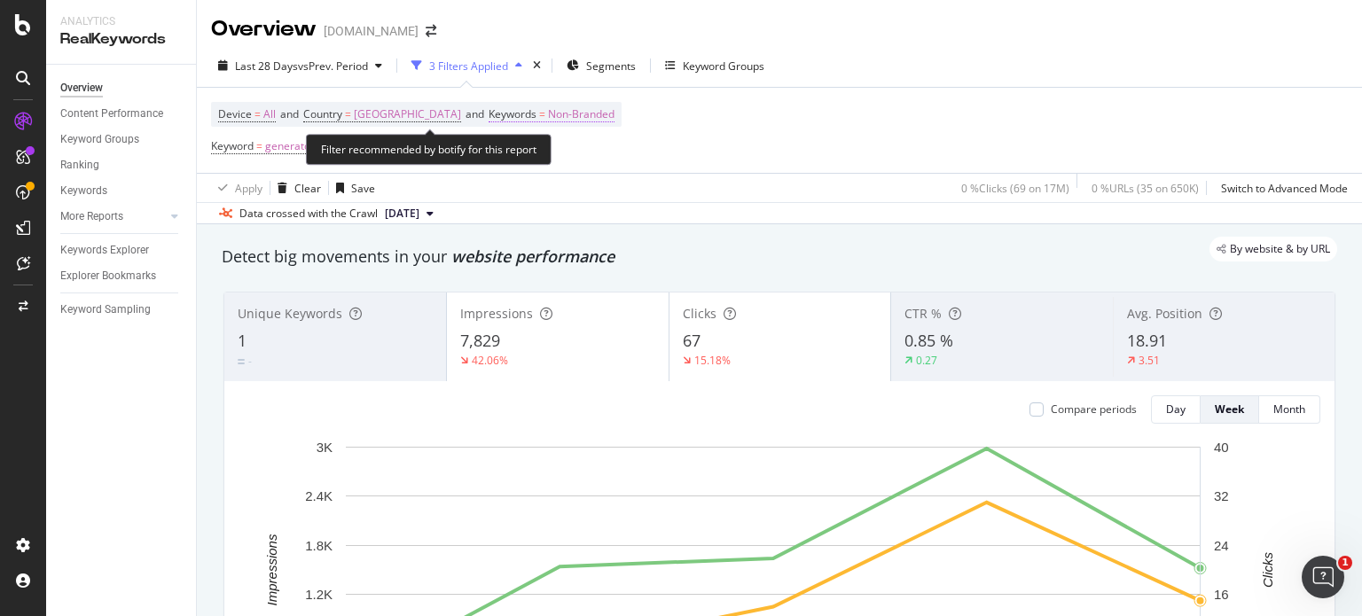
click at [613, 117] on span "Non-Branded" at bounding box center [581, 114] width 67 height 25
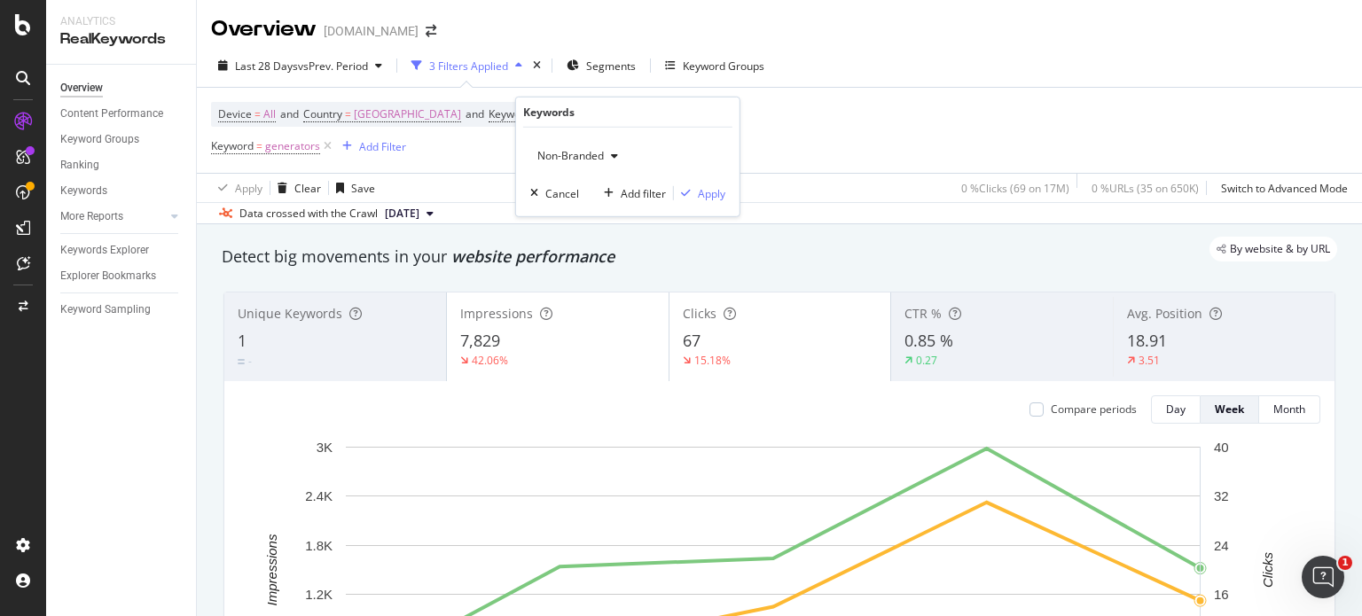
click at [615, 158] on icon "button" at bounding box center [614, 156] width 7 height 11
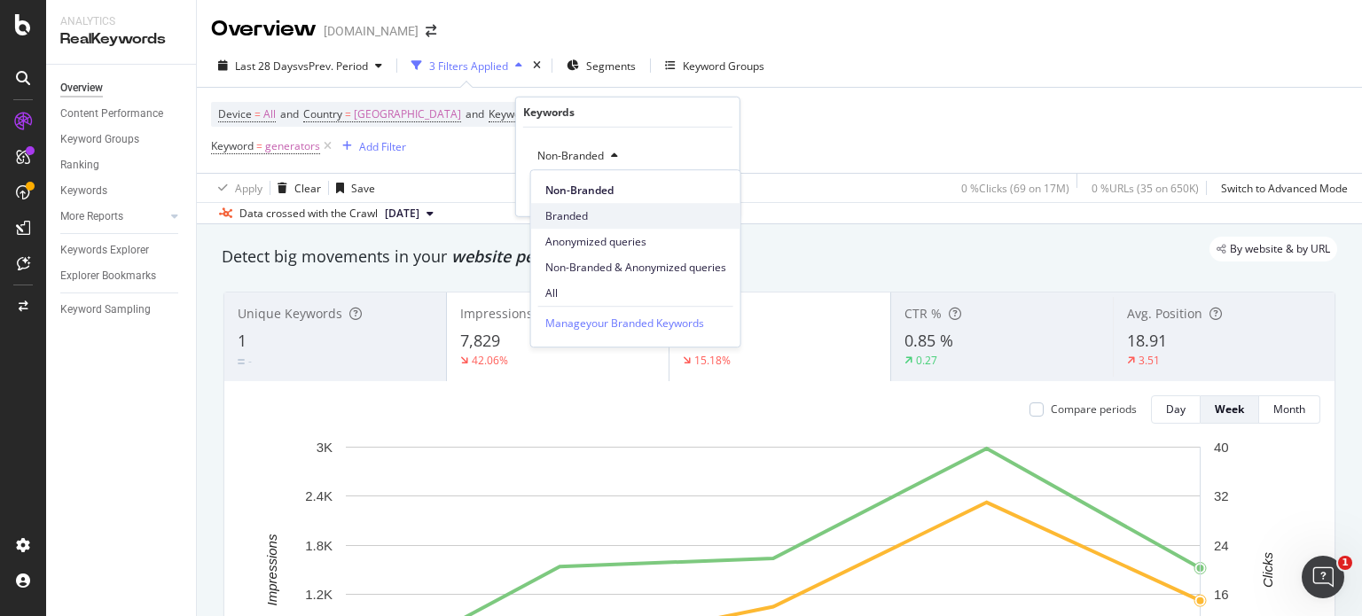
click at [573, 217] on span "Branded" at bounding box center [636, 216] width 181 height 16
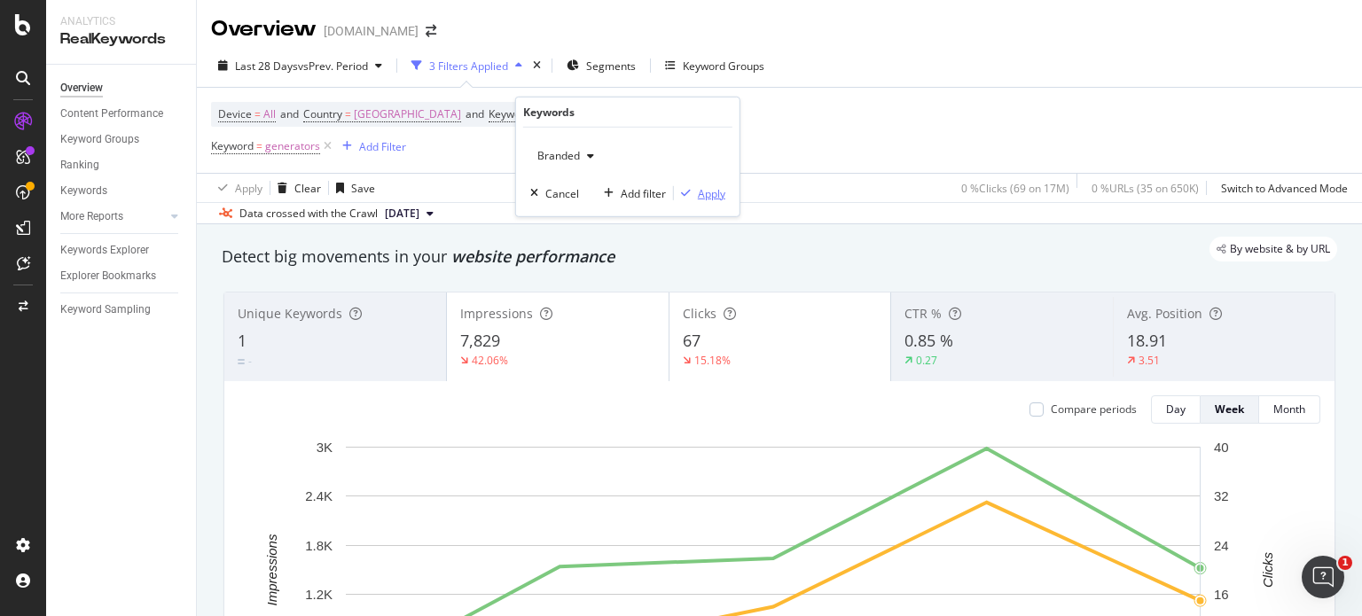
click at [700, 193] on div "Apply" at bounding box center [711, 192] width 27 height 15
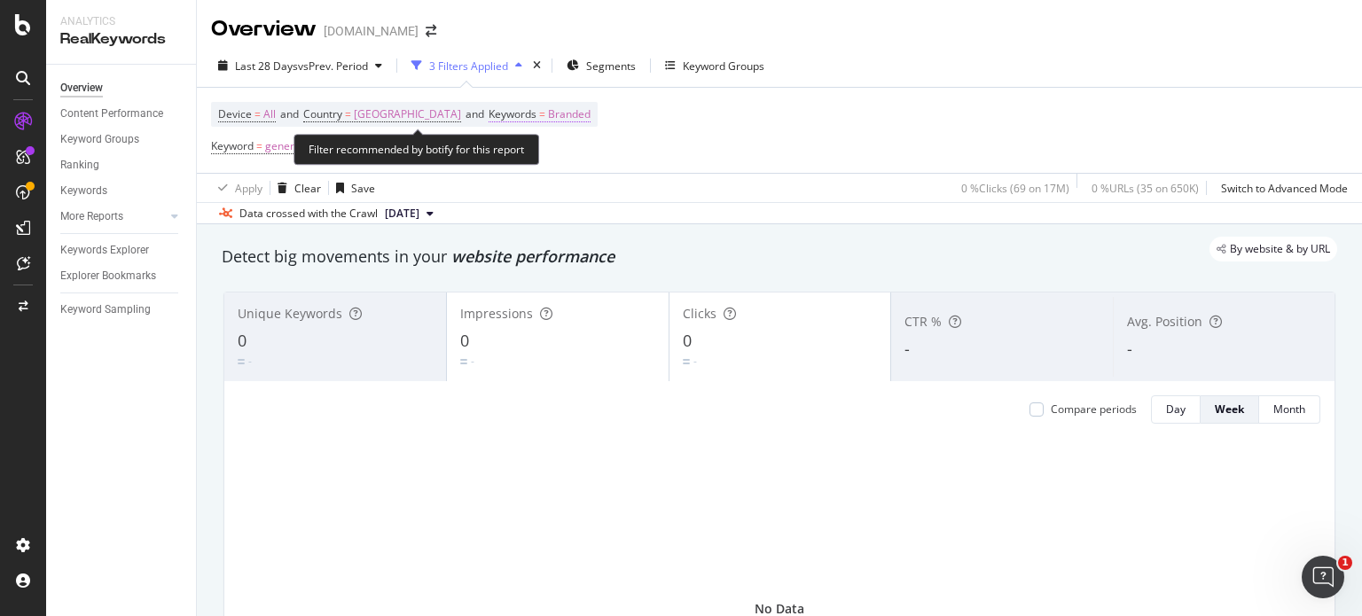
click at [591, 114] on span "Branded" at bounding box center [569, 114] width 43 height 25
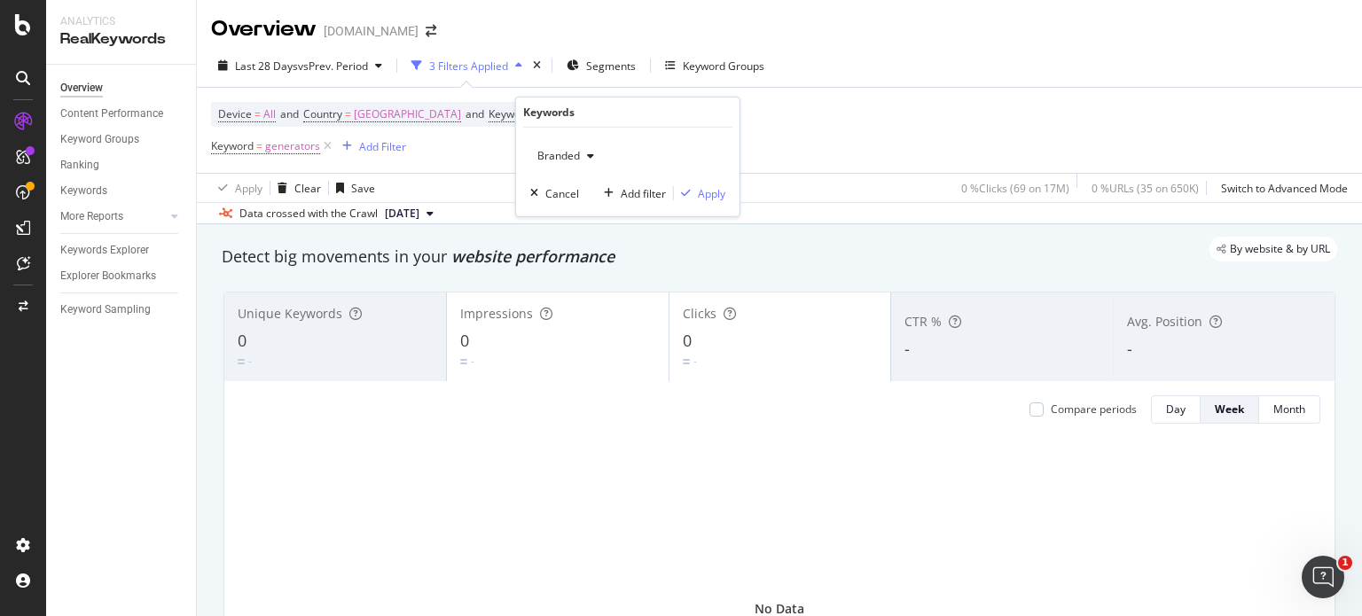
click at [591, 159] on icon "button" at bounding box center [590, 156] width 7 height 11
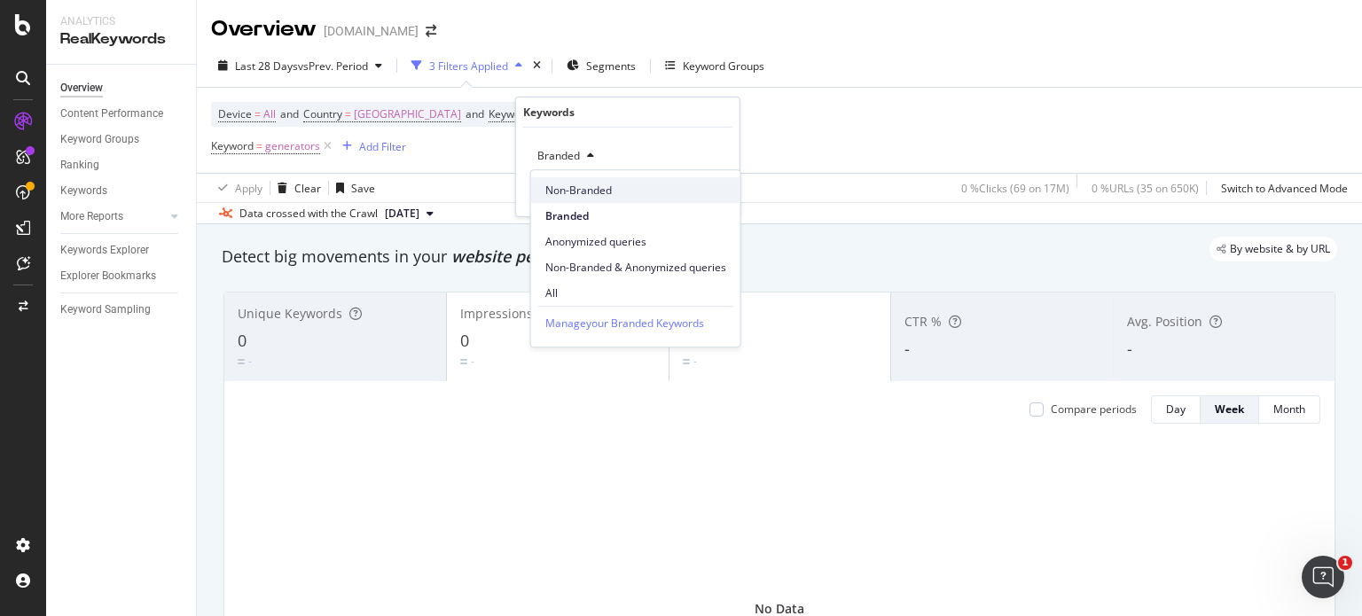
click at [586, 191] on span "Non-Branded" at bounding box center [636, 191] width 181 height 16
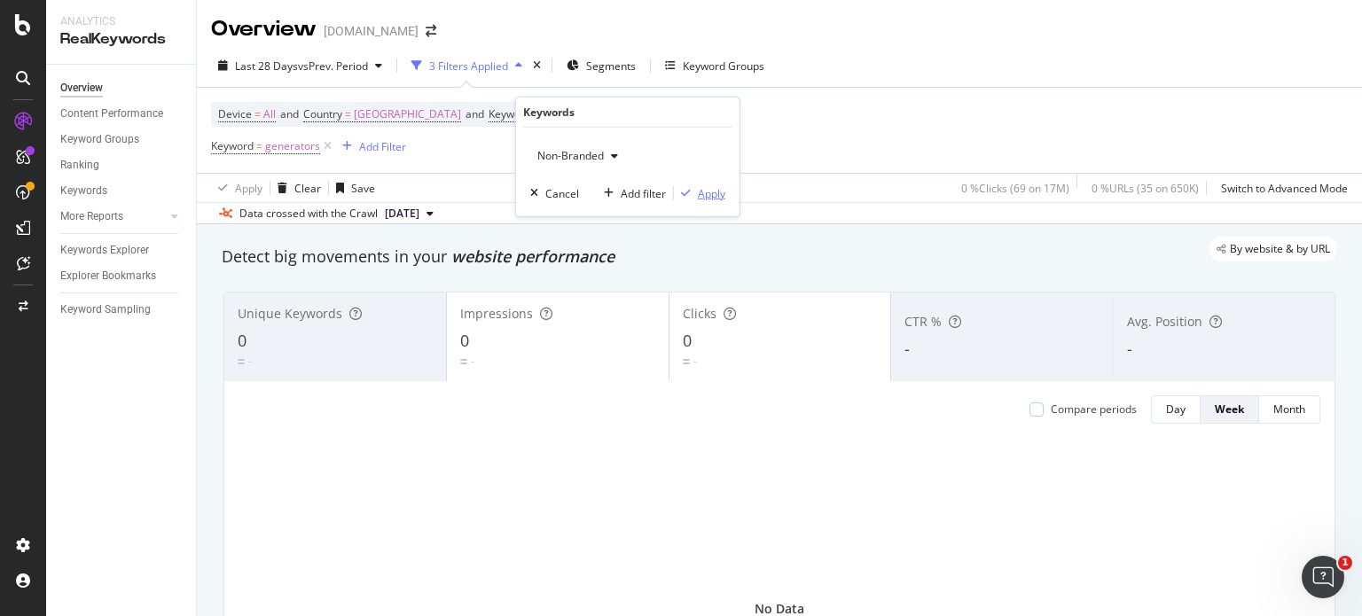
click at [706, 196] on div "Apply" at bounding box center [711, 192] width 27 height 15
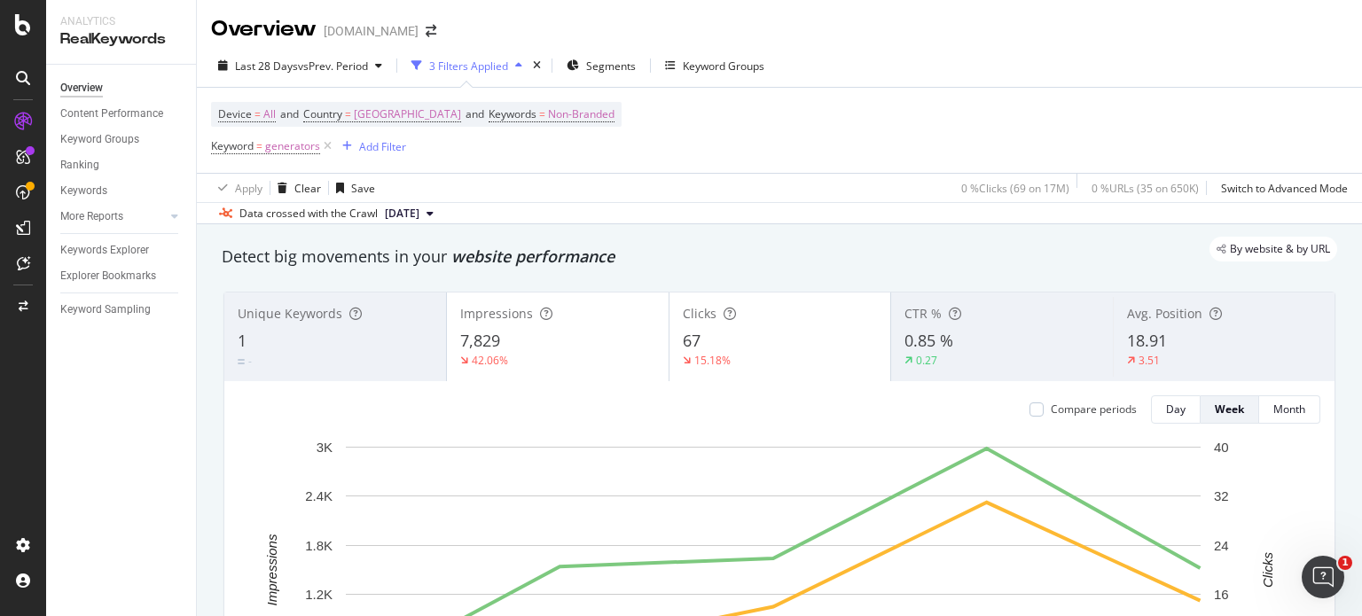
click at [434, 212] on icon at bounding box center [430, 213] width 7 height 11
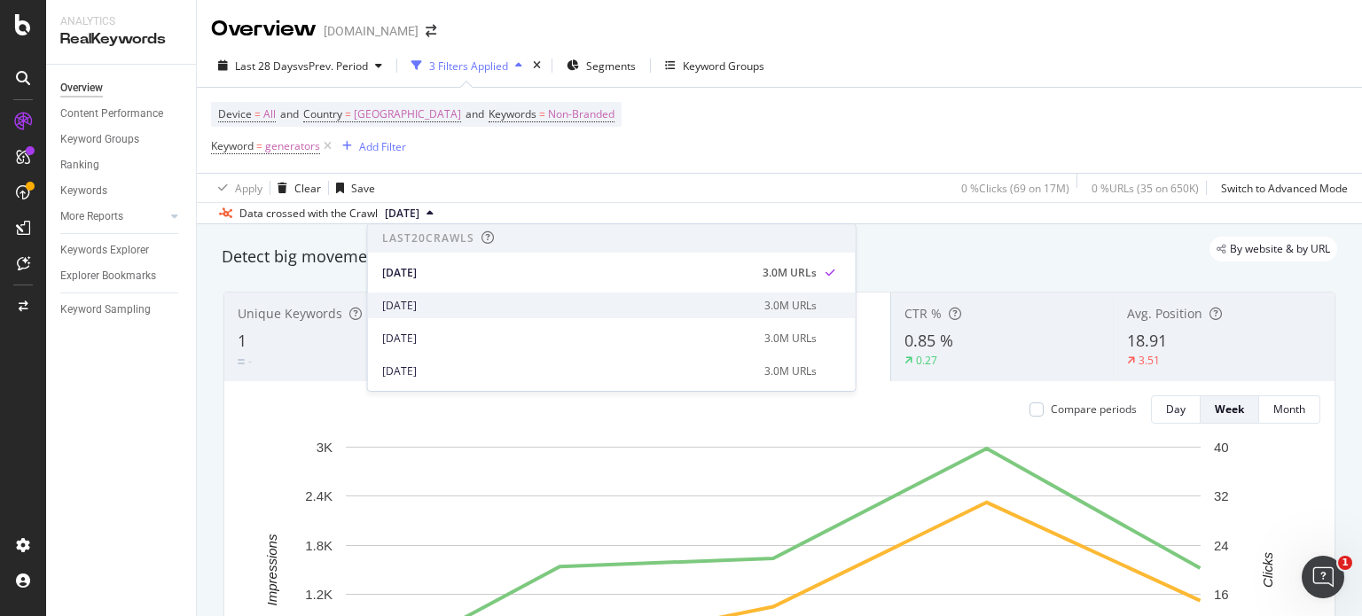
click at [427, 307] on div "[DATE]" at bounding box center [568, 306] width 372 height 16
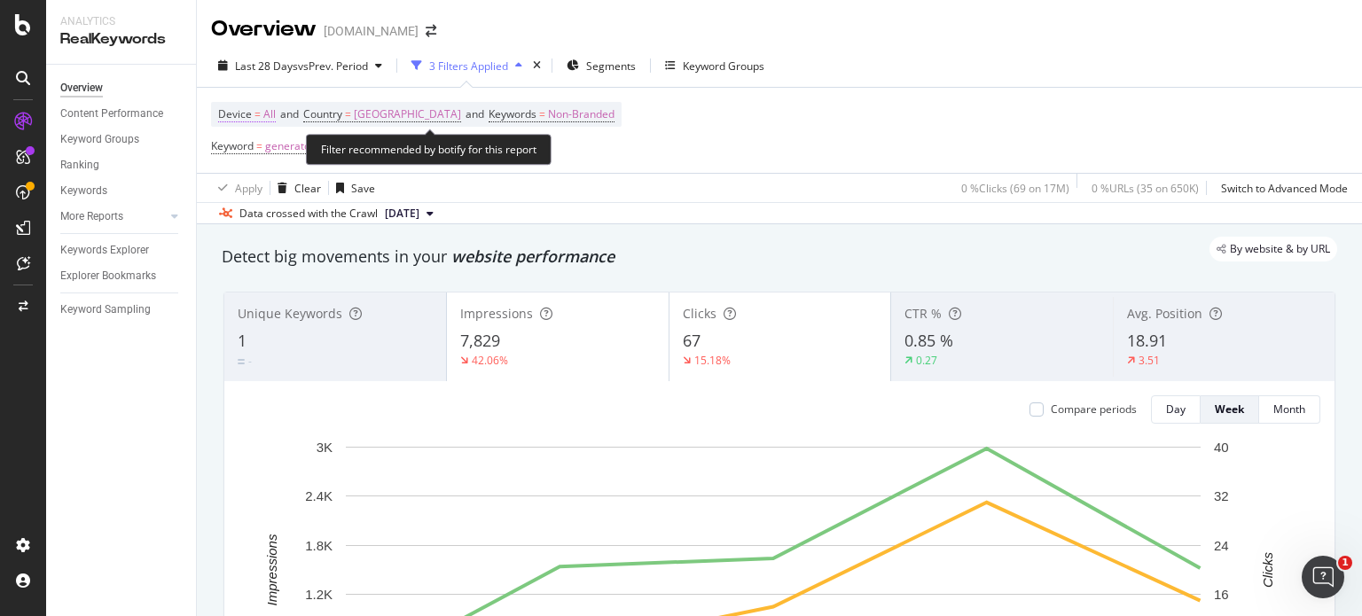
click at [270, 114] on span "All" at bounding box center [269, 114] width 12 height 25
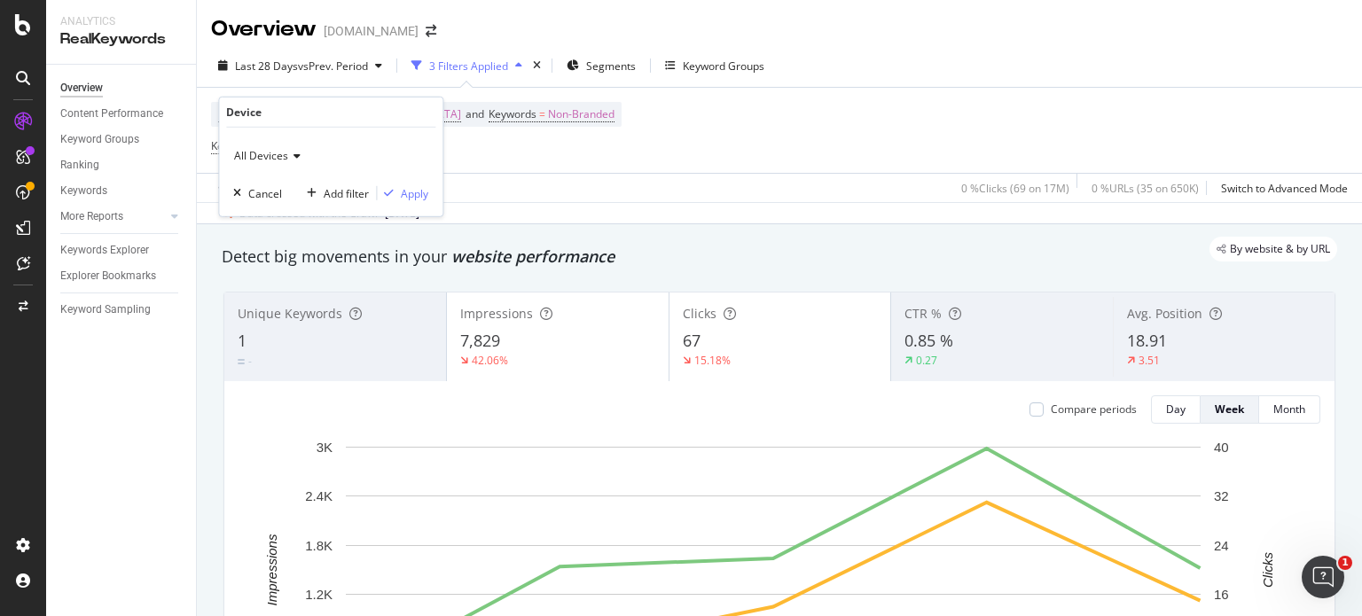
click at [290, 151] on icon at bounding box center [294, 156] width 12 height 11
click at [268, 215] on span "Desktop" at bounding box center [262, 215] width 41 height 15
click at [402, 198] on div "Apply" at bounding box center [414, 192] width 27 height 15
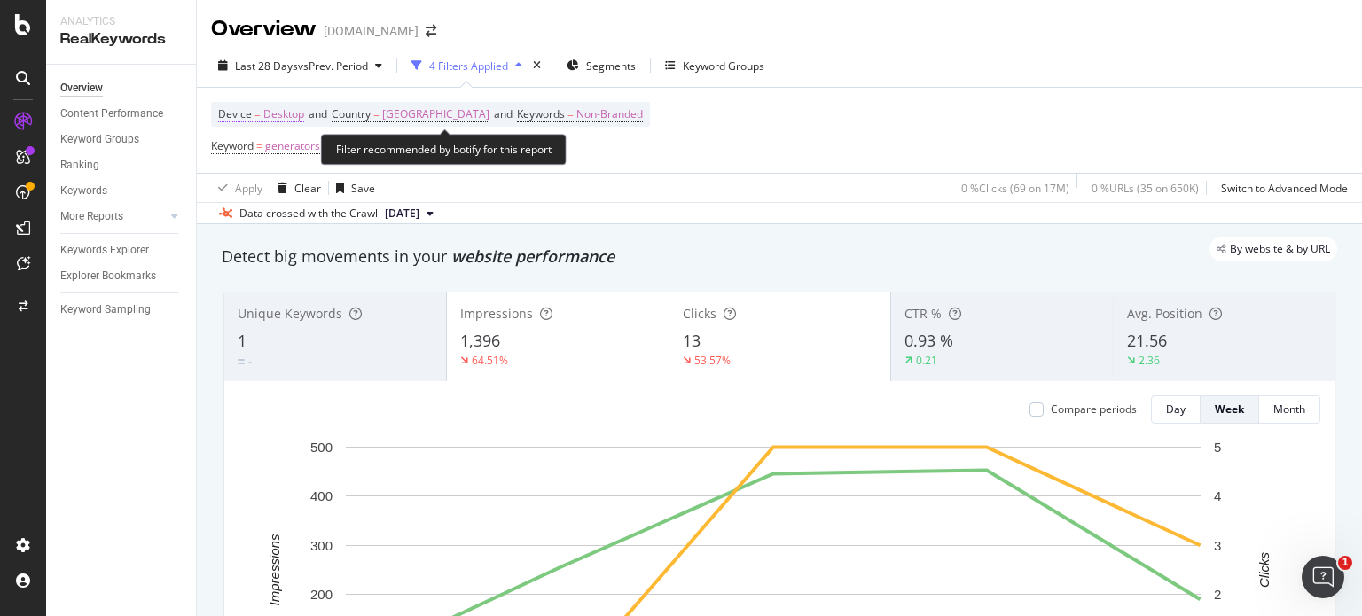
click at [293, 107] on span "Desktop" at bounding box center [283, 114] width 41 height 25
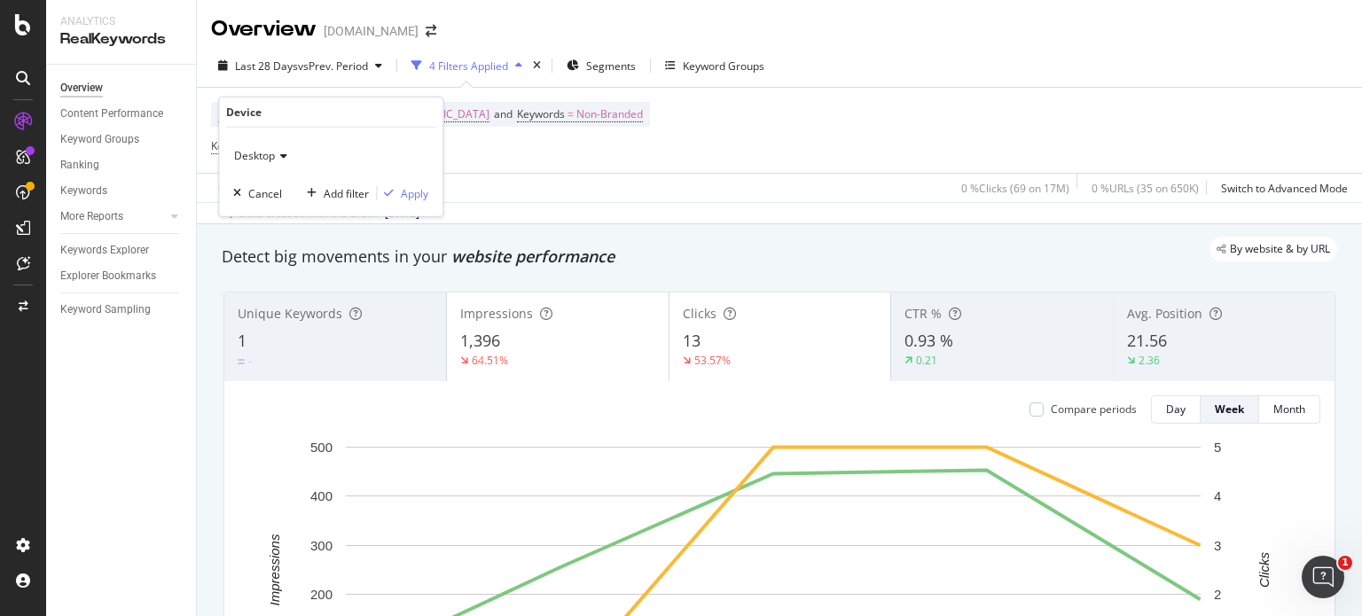
click at [283, 154] on icon at bounding box center [281, 156] width 12 height 11
click at [258, 235] on span "Mobile" at bounding box center [259, 238] width 34 height 15
click at [413, 195] on div "Apply" at bounding box center [414, 192] width 27 height 15
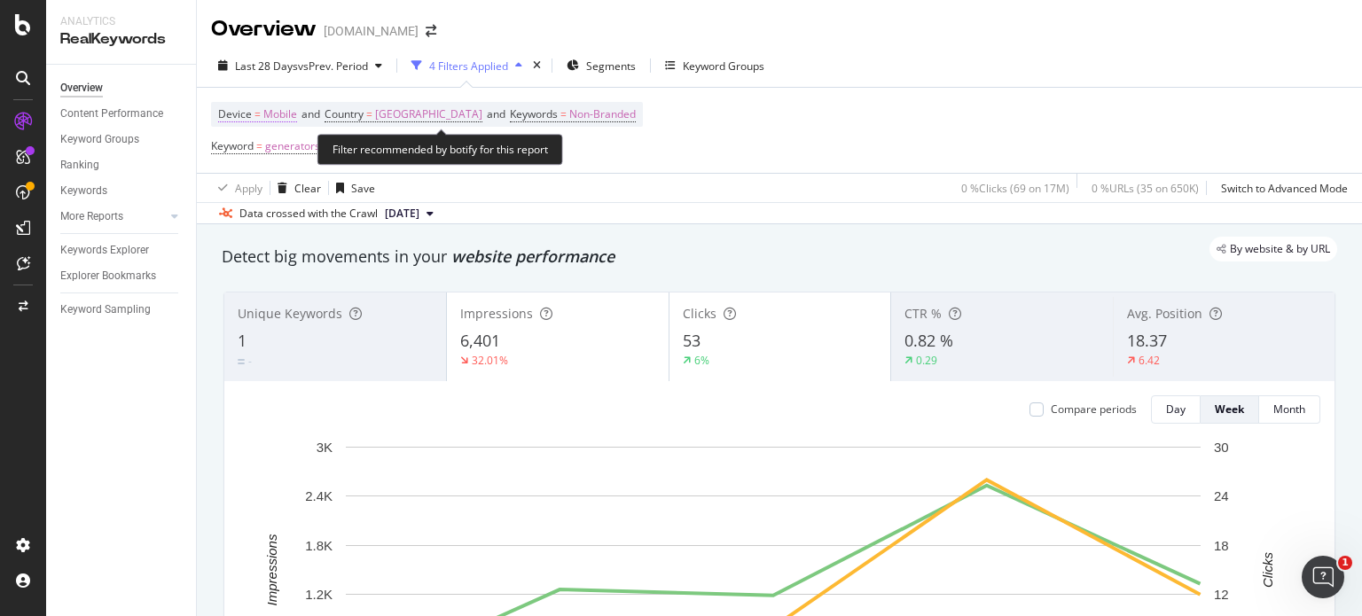
click at [279, 113] on span "Mobile" at bounding box center [280, 114] width 34 height 25
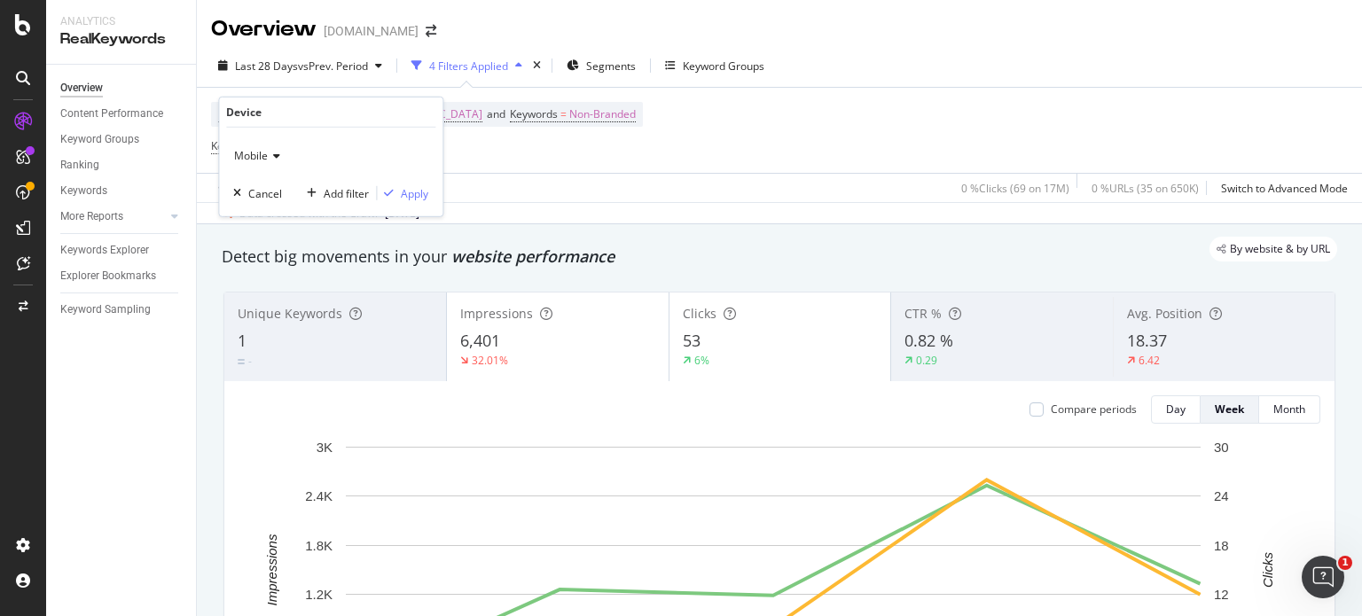
click at [275, 155] on icon at bounding box center [274, 156] width 12 height 11
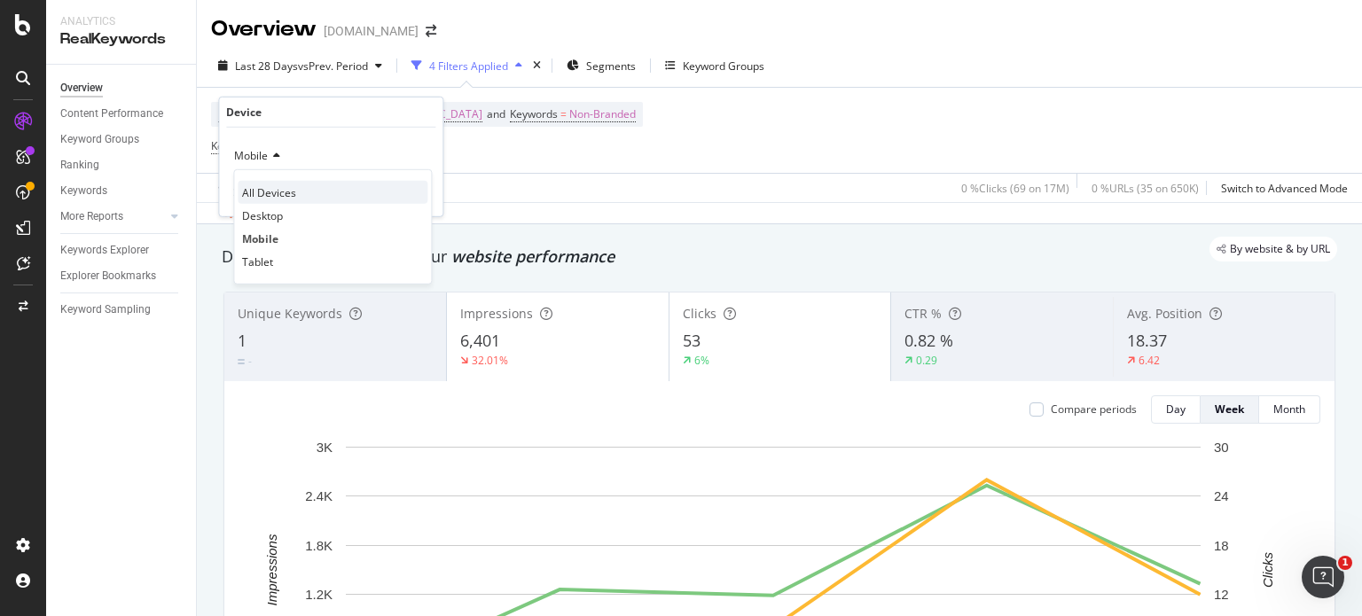
click at [271, 194] on span "All Devices" at bounding box center [269, 191] width 54 height 15
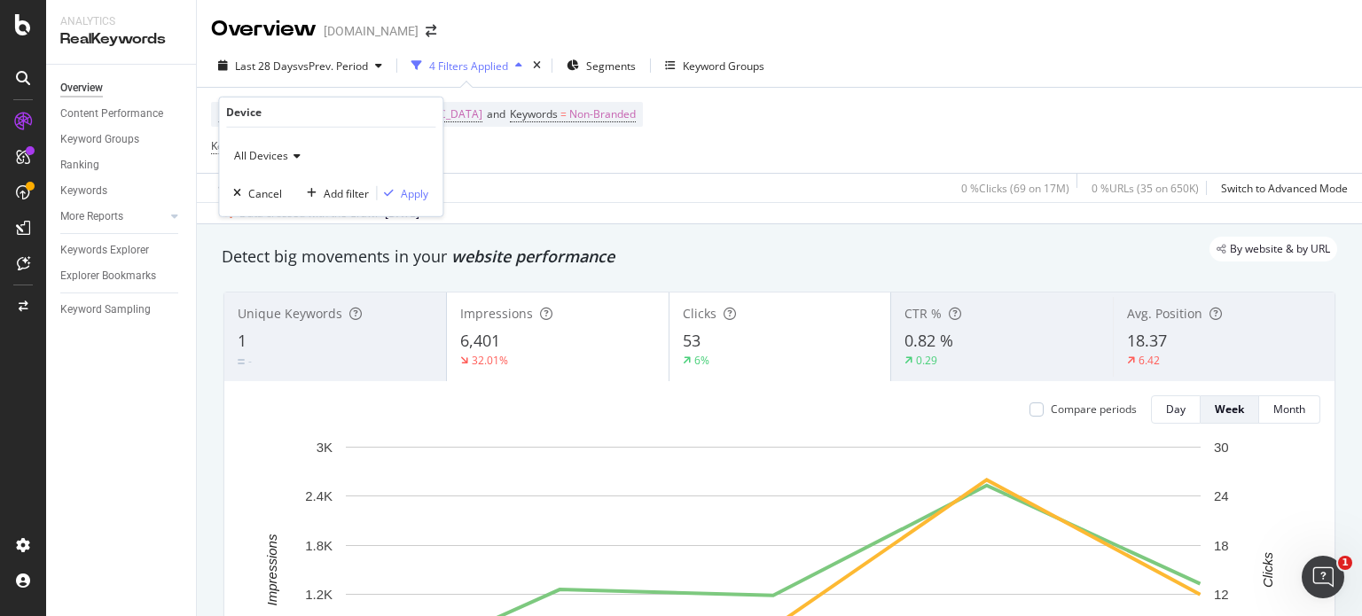
click at [915, 145] on div "Device = Mobile and Country = [GEOGRAPHIC_DATA] and Keywords = Non-Branded Keyw…" at bounding box center [779, 130] width 1137 height 85
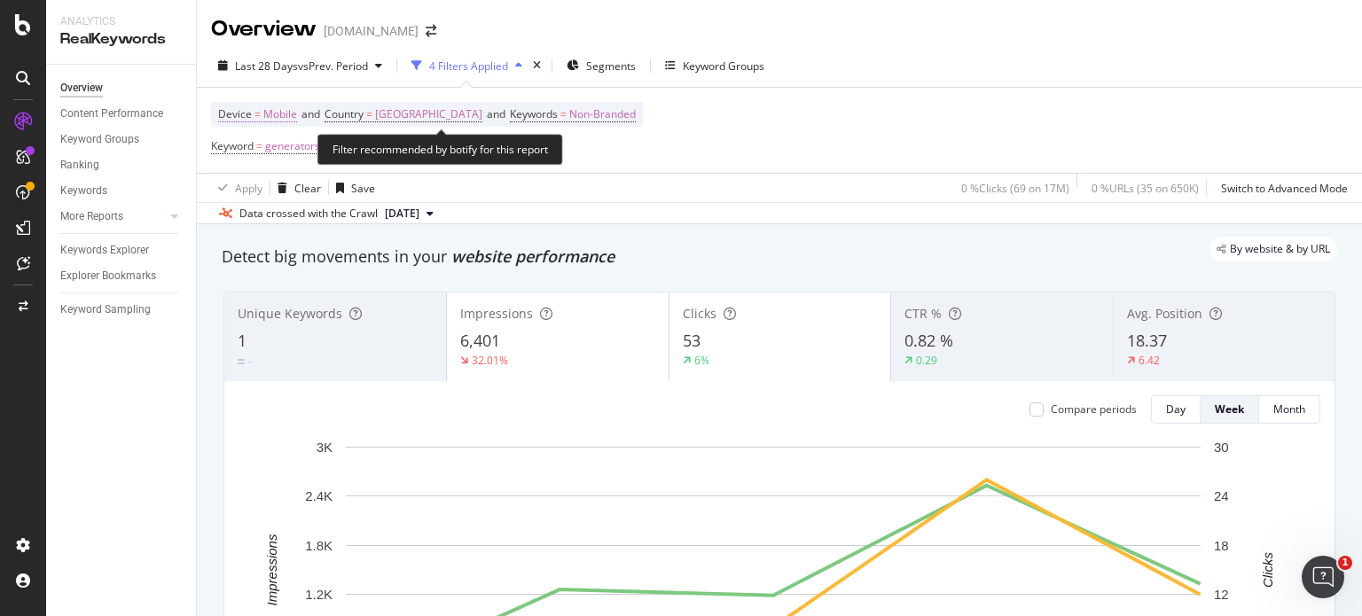
click at [279, 113] on span "Mobile" at bounding box center [280, 114] width 34 height 25
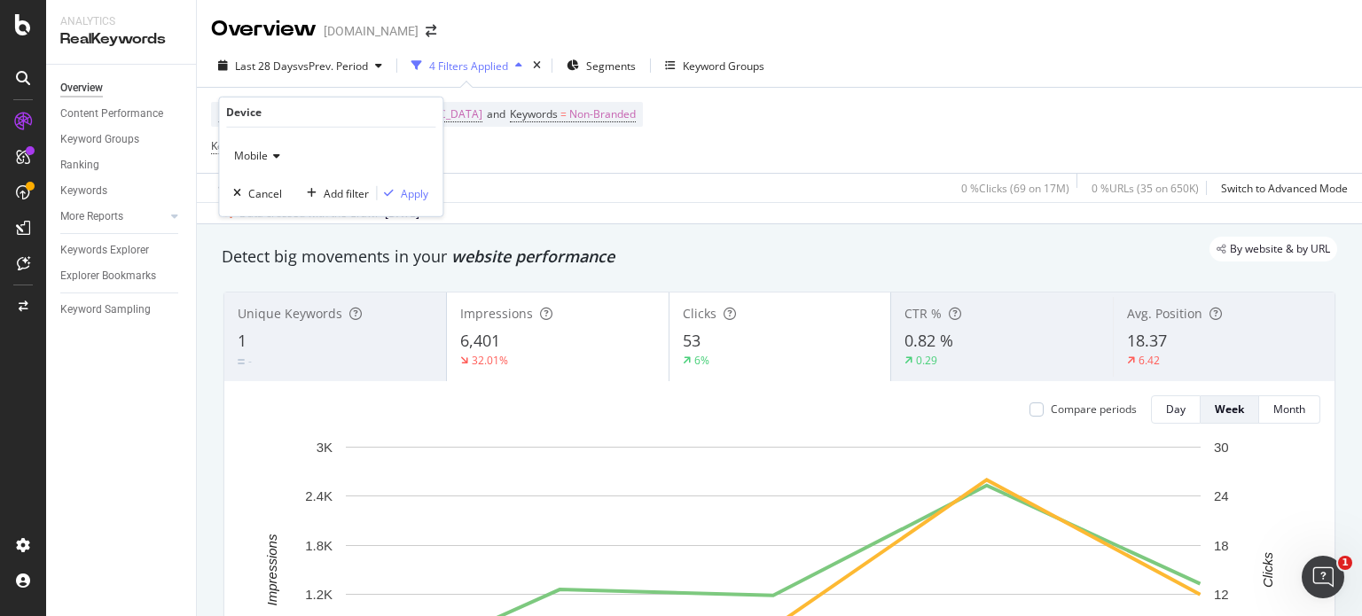
click at [262, 156] on span "Mobile" at bounding box center [251, 155] width 34 height 15
click at [262, 212] on span "Desktop" at bounding box center [262, 215] width 41 height 15
click at [410, 191] on div "Apply" at bounding box center [414, 192] width 27 height 15
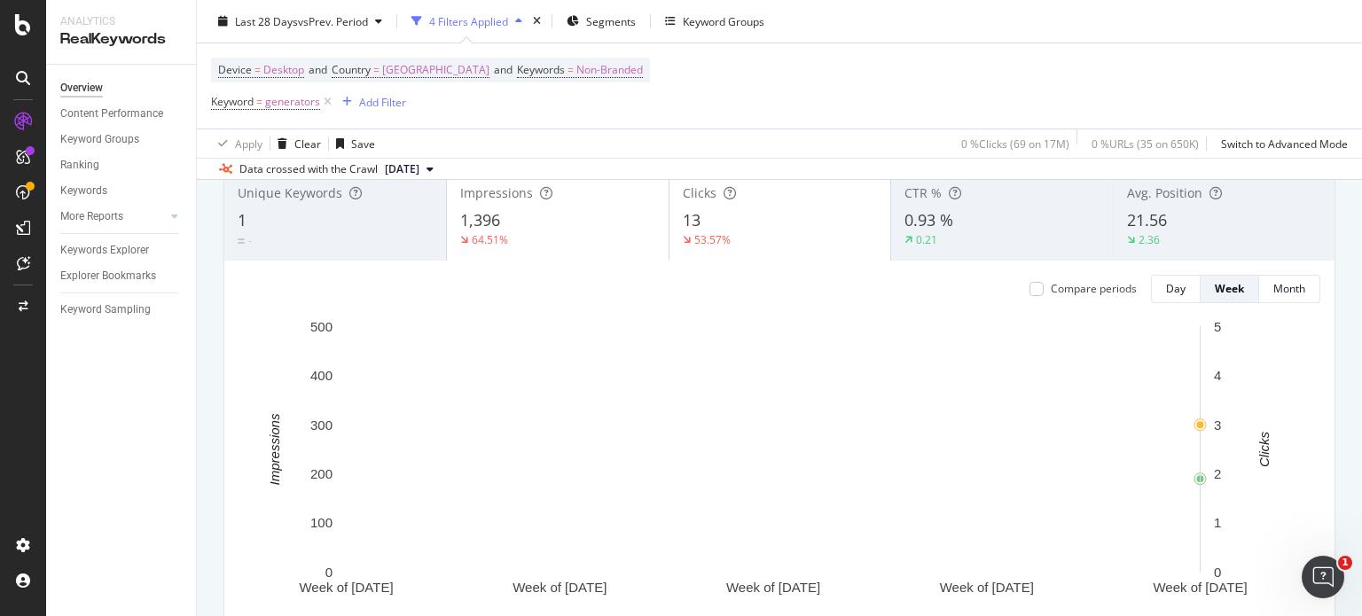
scroll to position [89, 0]
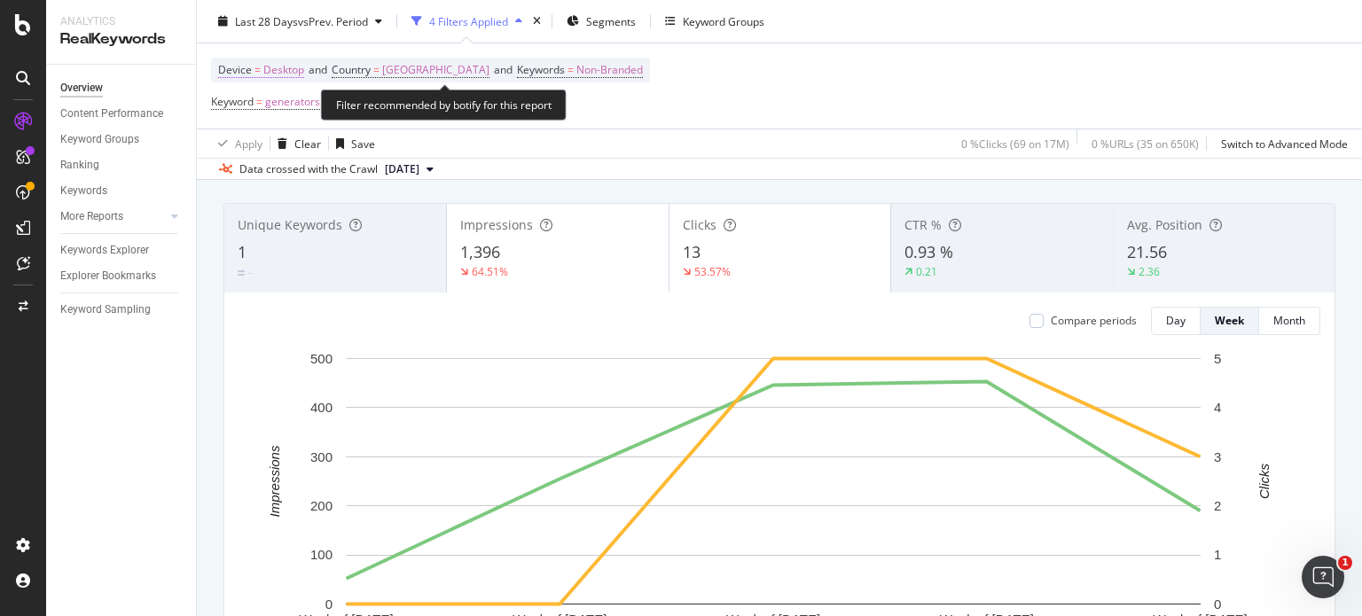
click at [285, 67] on span "Desktop" at bounding box center [283, 70] width 41 height 25
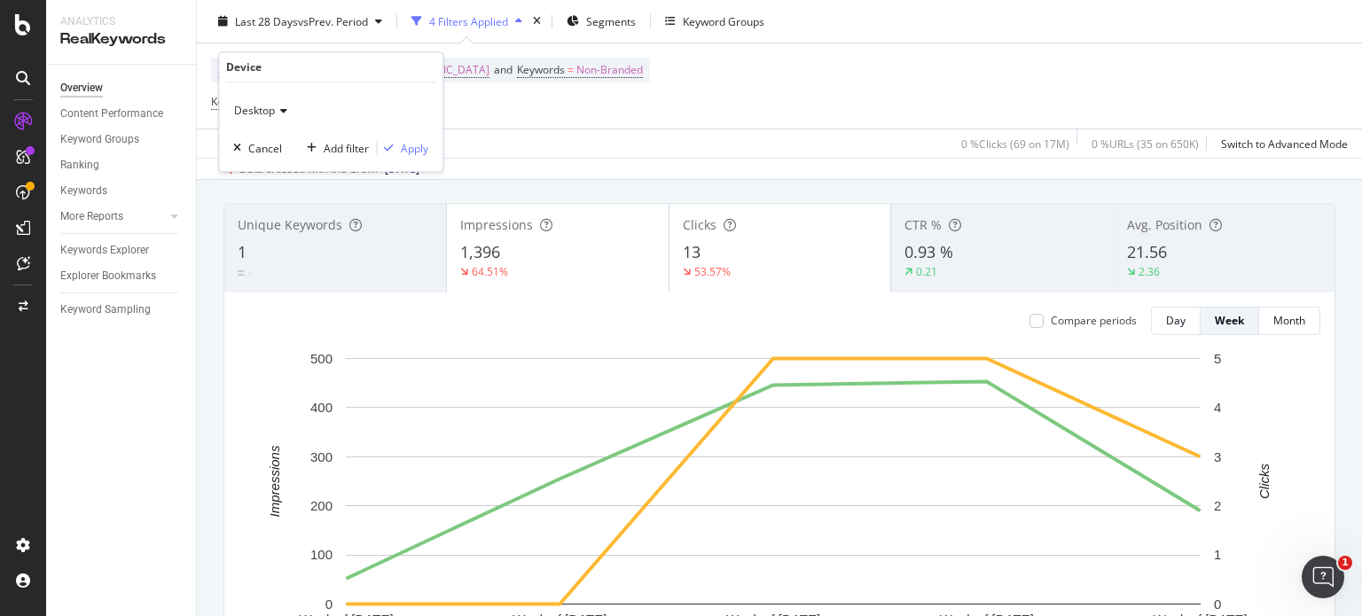
click at [279, 112] on icon at bounding box center [281, 111] width 12 height 11
click at [263, 194] on span "Mobile" at bounding box center [259, 193] width 34 height 15
click at [404, 147] on div "Apply" at bounding box center [414, 148] width 27 height 15
